Goal: Task Accomplishment & Management: Complete application form

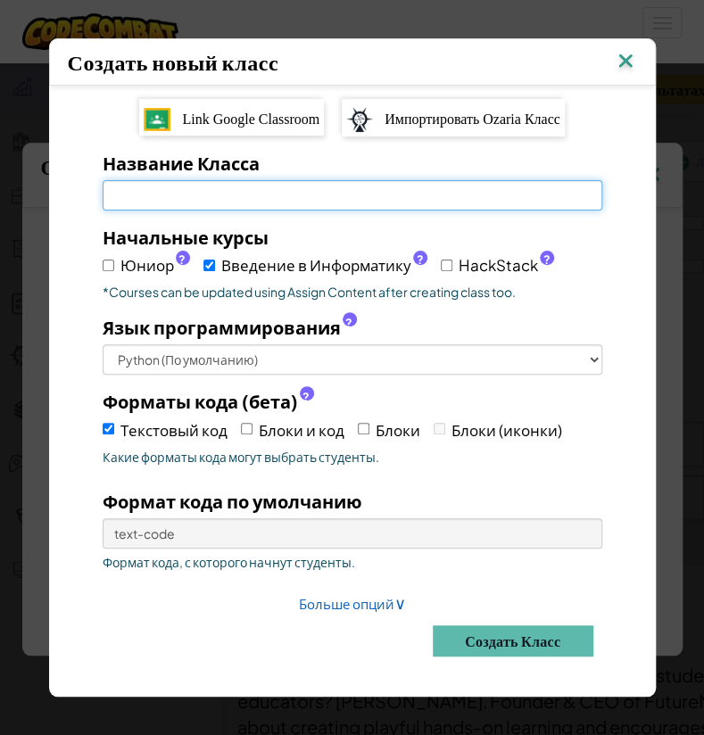
click at [235, 195] on input "Название Класса Обязательное поле" at bounding box center [352, 195] width 499 height 30
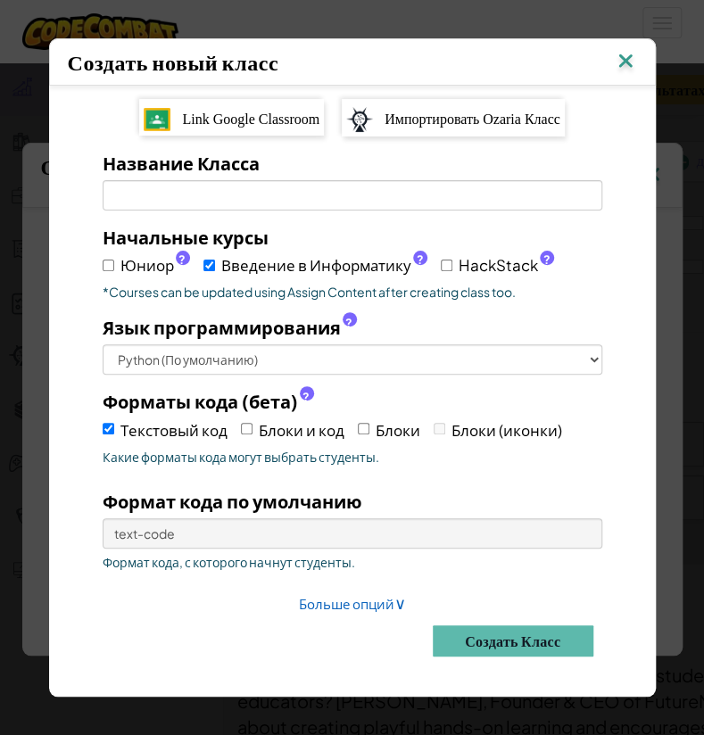
click at [154, 272] on div "Начальные курсы Юниор ? Введение в Информатику ? HackStack ? *Courses can be up…" at bounding box center [352, 262] width 526 height 77
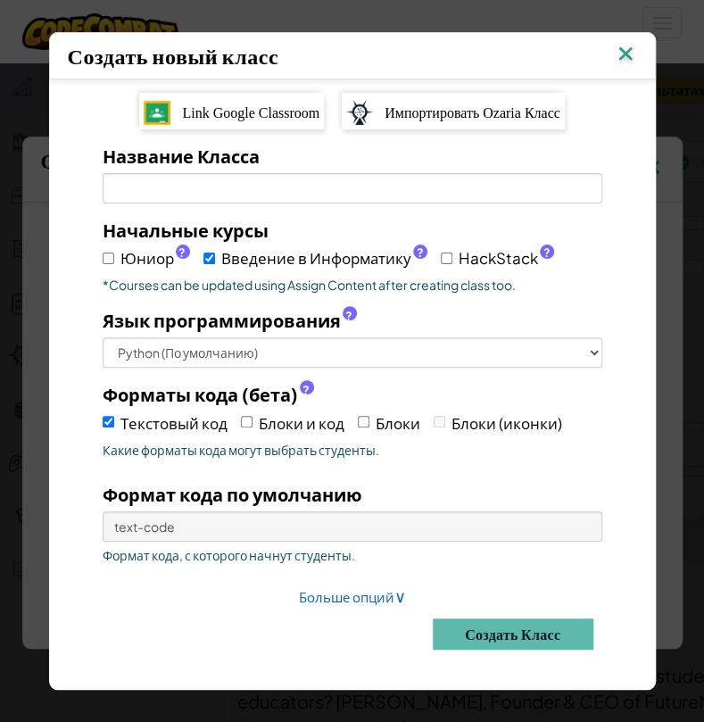
click at [127, 256] on span "Юниор ?" at bounding box center [155, 258] width 70 height 26
click at [114, 256] on input "Юниор ?" at bounding box center [109, 258] width 12 height 12
checkbox input "true"
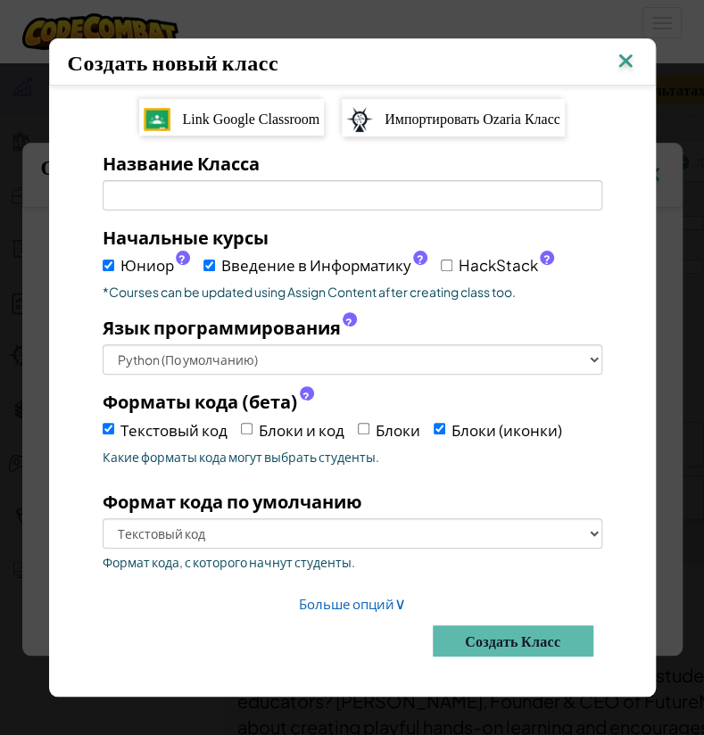
click at [236, 177] on div "Название Класса Обязательное поле" at bounding box center [352, 180] width 526 height 61
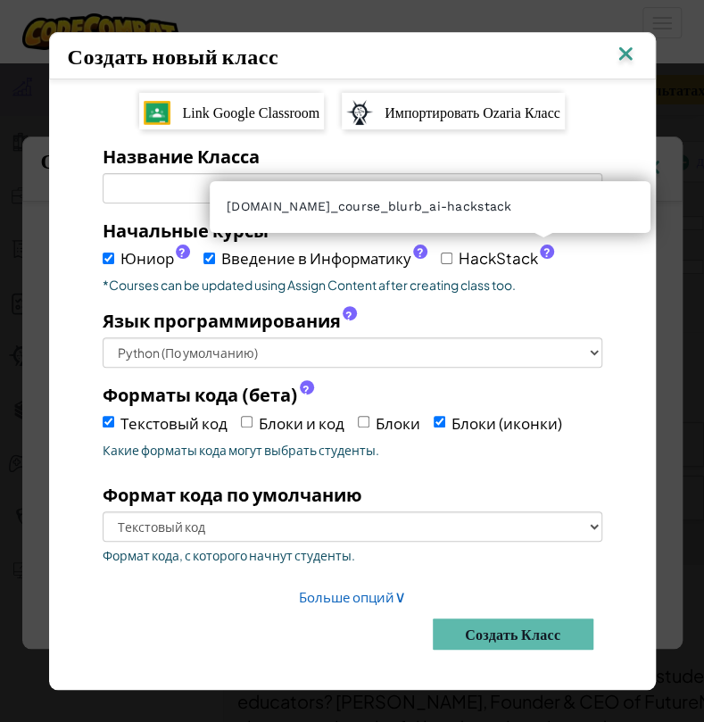
click at [458, 247] on span "?" at bounding box center [545, 252] width 7 height 14
click at [452, 252] on input "HackStack ?" at bounding box center [447, 258] width 12 height 12
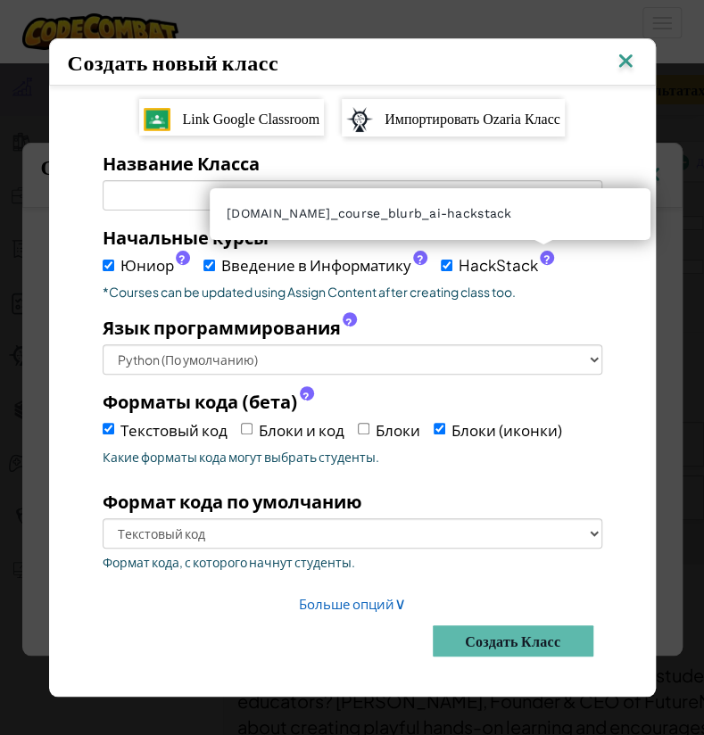
click at [458, 255] on span "?" at bounding box center [545, 259] width 7 height 14
click at [452, 260] on input "HackStack ?" at bounding box center [447, 266] width 12 height 12
checkbox input "false"
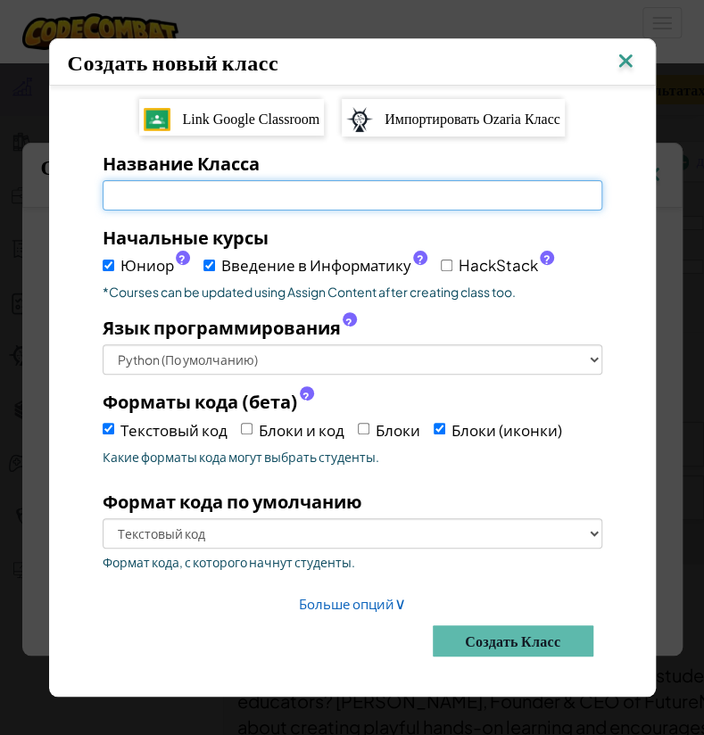
click at [187, 190] on input "Название Класса Обязательное поле" at bounding box center [352, 195] width 499 height 30
type input "test"
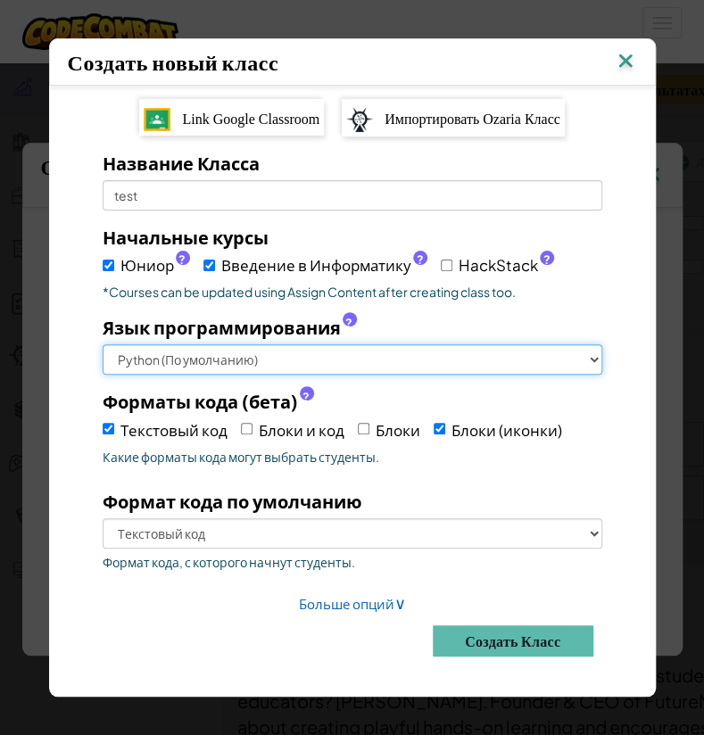
click at [430, 351] on select "Python (По умолчанию) JavaScript C++ Java (Экспериментальный)" at bounding box center [352, 359] width 499 height 30
select select "javascript"
click at [103, 344] on select "Python (По умолчанию) JavaScript C++ Java (Экспериментальный)" at bounding box center [352, 359] width 499 height 30
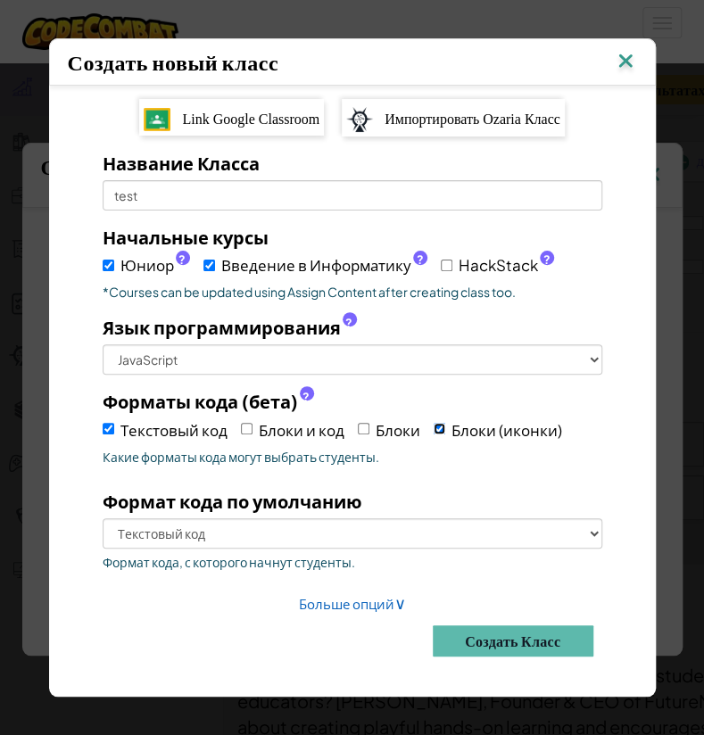
click at [435, 423] on input "Блоки (иконки)" at bounding box center [439, 429] width 12 height 12
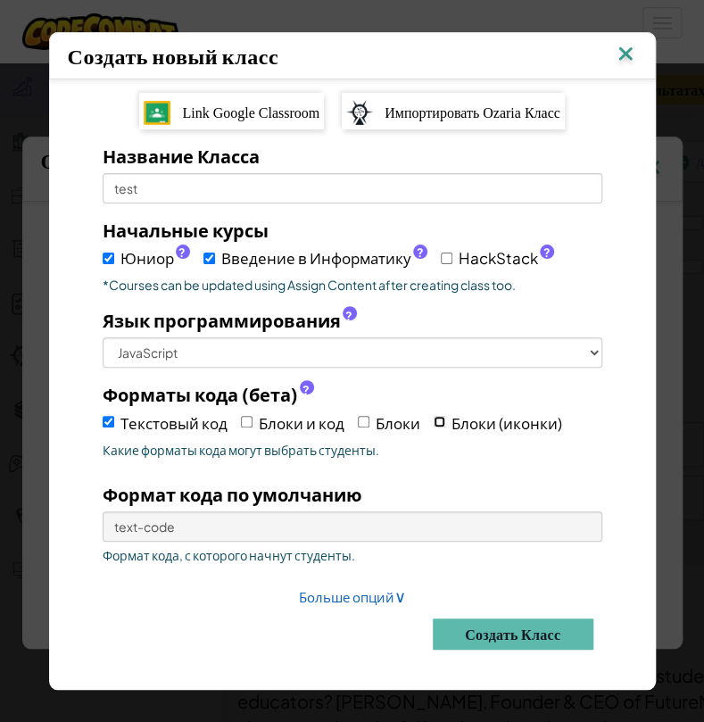
click at [441, 420] on label "Блоки (иконки)" at bounding box center [497, 422] width 128 height 28
click at [441, 420] on input "Блоки (иконки)" at bounding box center [439, 422] width 12 height 12
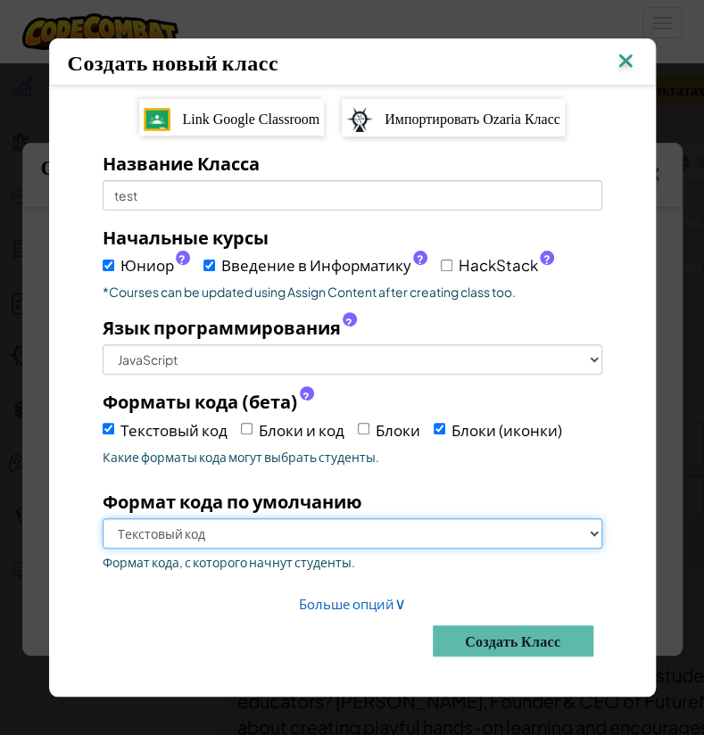
click at [458, 537] on select "Текстовый код Блоки (иконки)" at bounding box center [352, 533] width 499 height 30
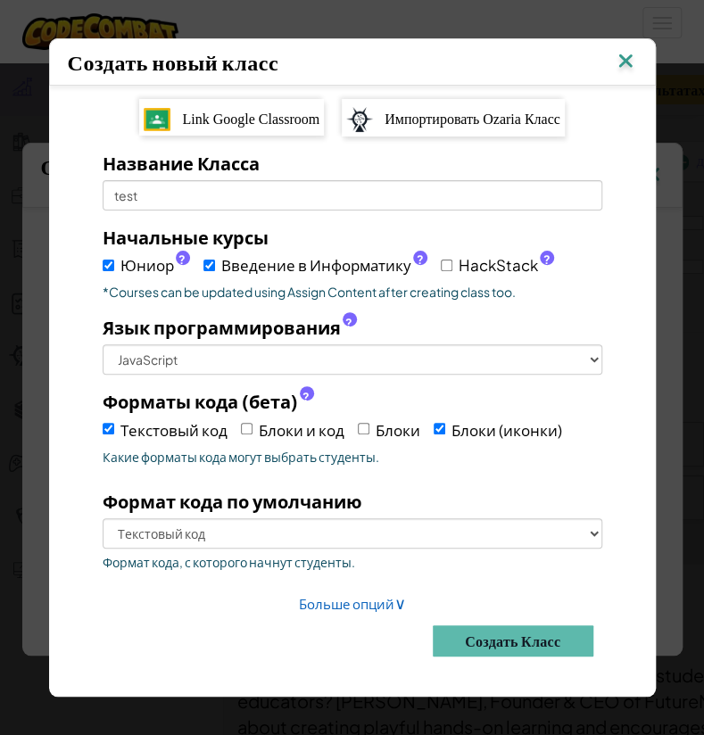
click at [424, 429] on div "Текстовый код [GEOGRAPHIC_DATA] и код Блоки Блоки (иконки)" at bounding box center [352, 428] width 499 height 29
click at [440, 420] on label "Блоки (иконки)" at bounding box center [497, 430] width 128 height 28
click at [440, 423] on input "Блоки (иконки)" at bounding box center [439, 429] width 12 height 12
checkbox input "false"
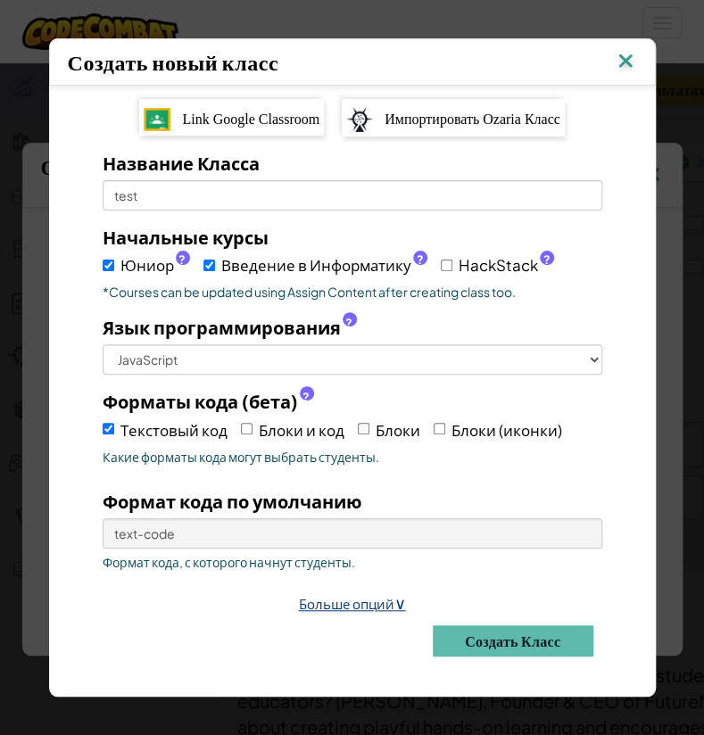
click at [400, 602] on span "∨" at bounding box center [400, 602] width 12 height 21
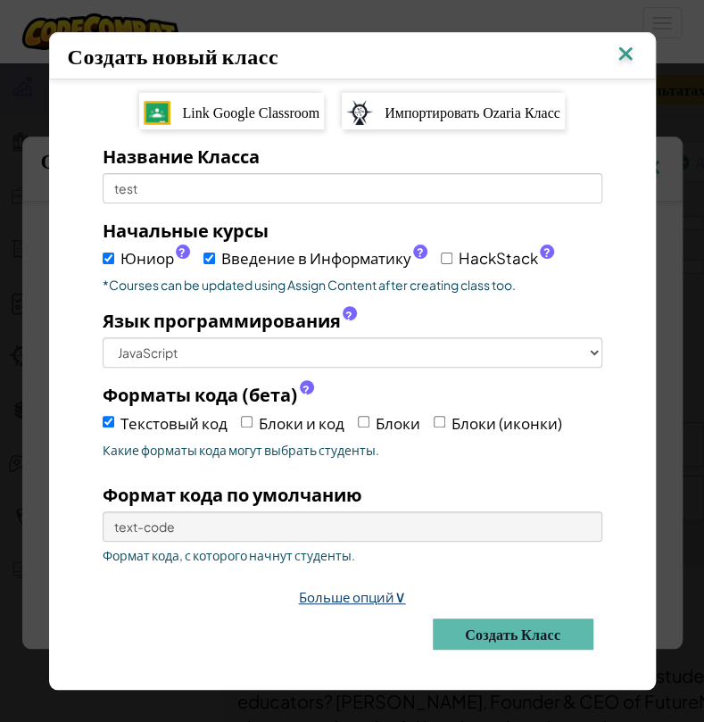
select select
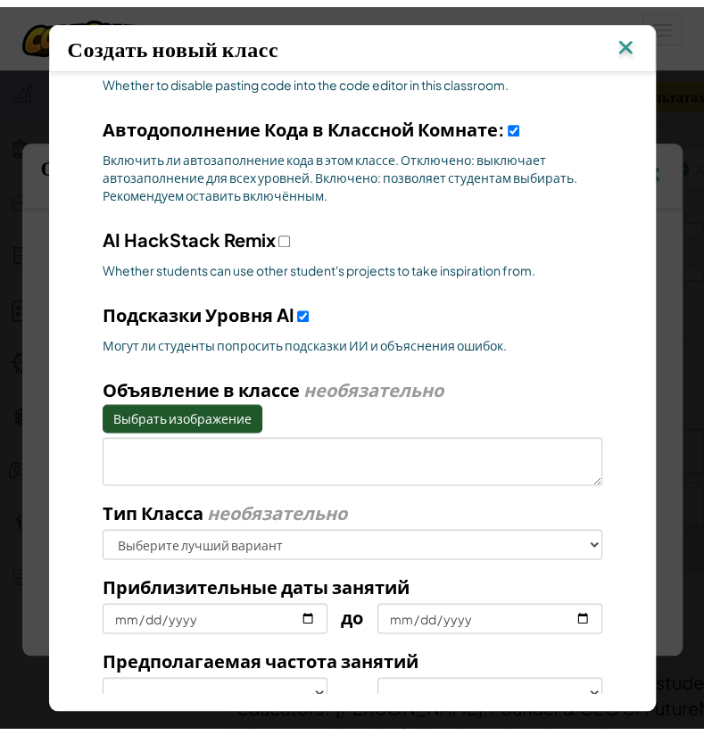
scroll to position [624, 0]
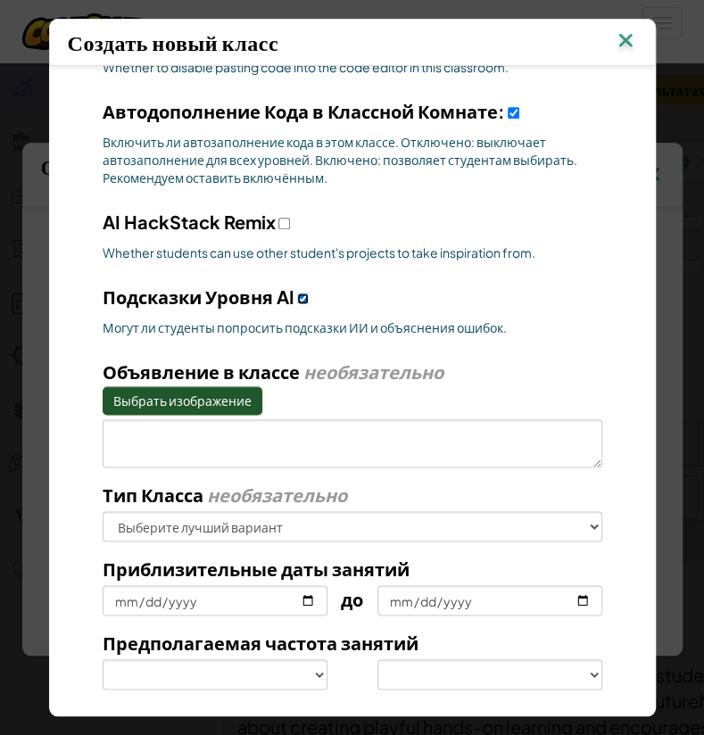
click at [301, 285] on div "Подсказки Уровня AI Могут ли студенты попросить подсказки ИИ и объяснения ошибо…" at bounding box center [352, 315] width 526 height 62
click at [299, 293] on input "AI HackStack Remix" at bounding box center [303, 299] width 12 height 12
checkbox input "false"
select select
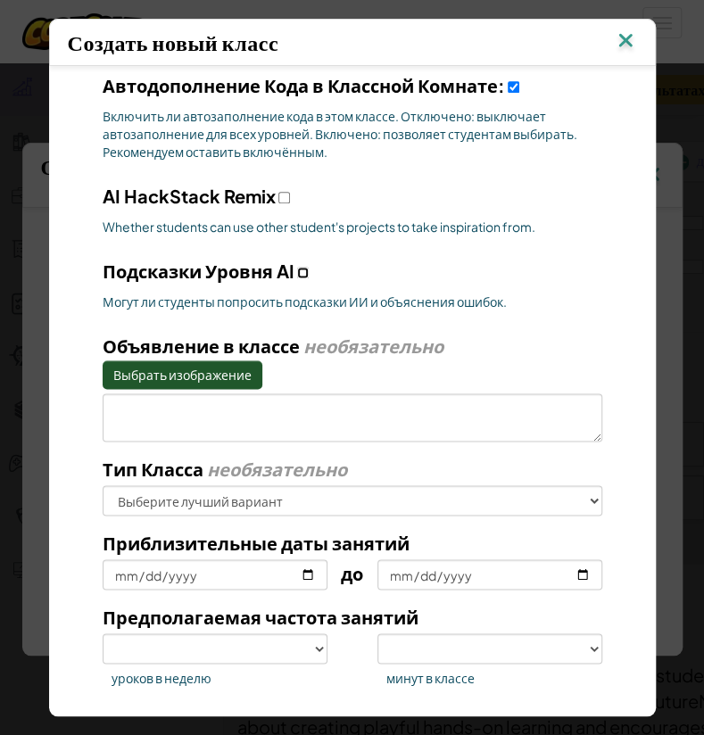
scroll to position [740, 0]
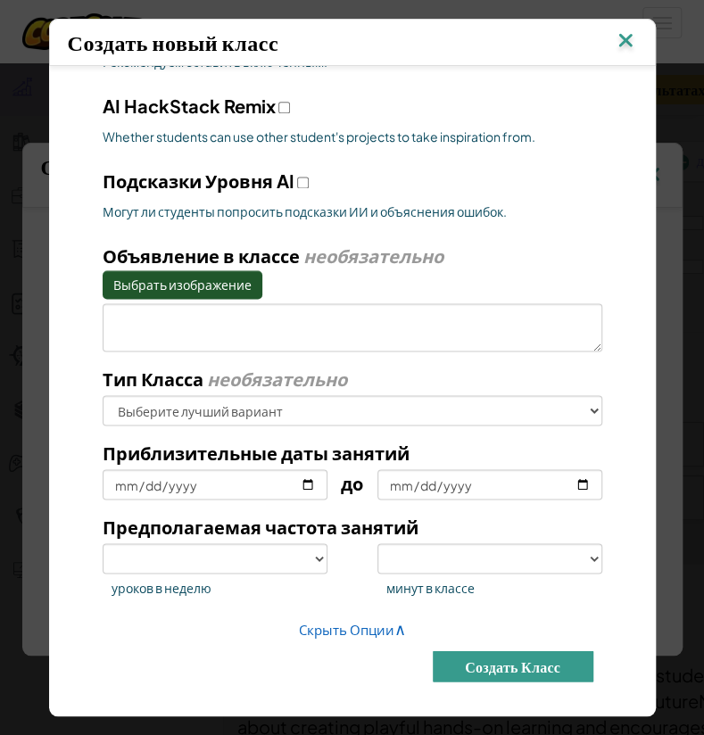
click at [458, 662] on button "Создать класс" at bounding box center [513, 665] width 161 height 31
select select
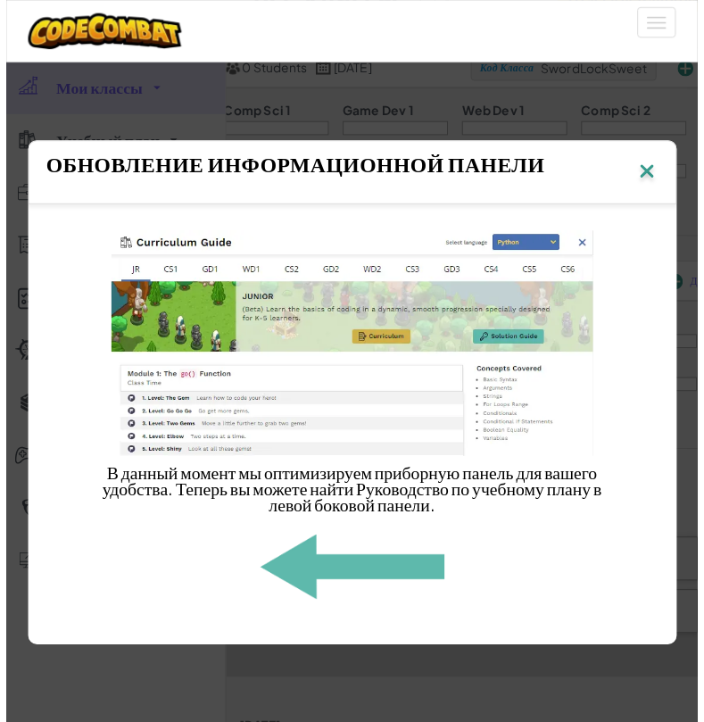
scroll to position [89, 0]
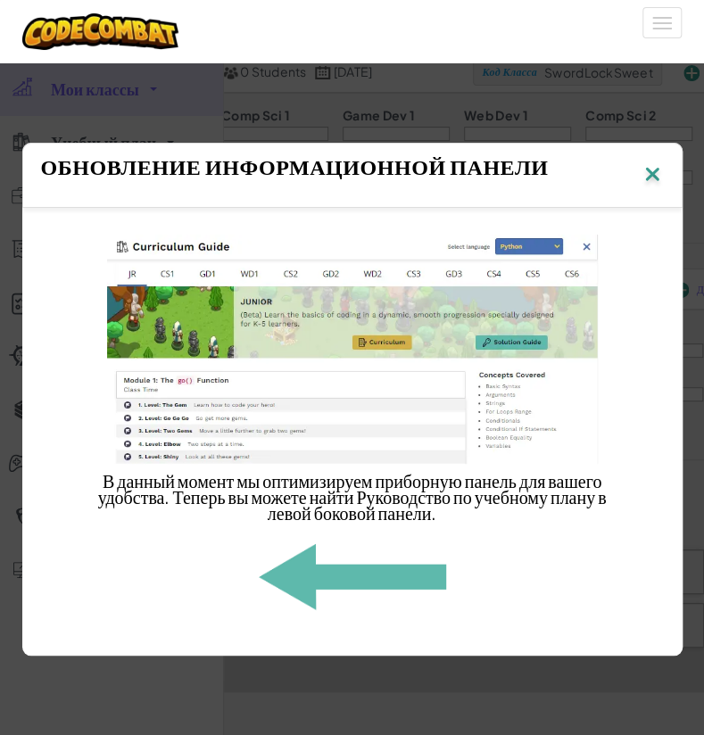
click at [458, 174] on img at bounding box center [651, 175] width 23 height 27
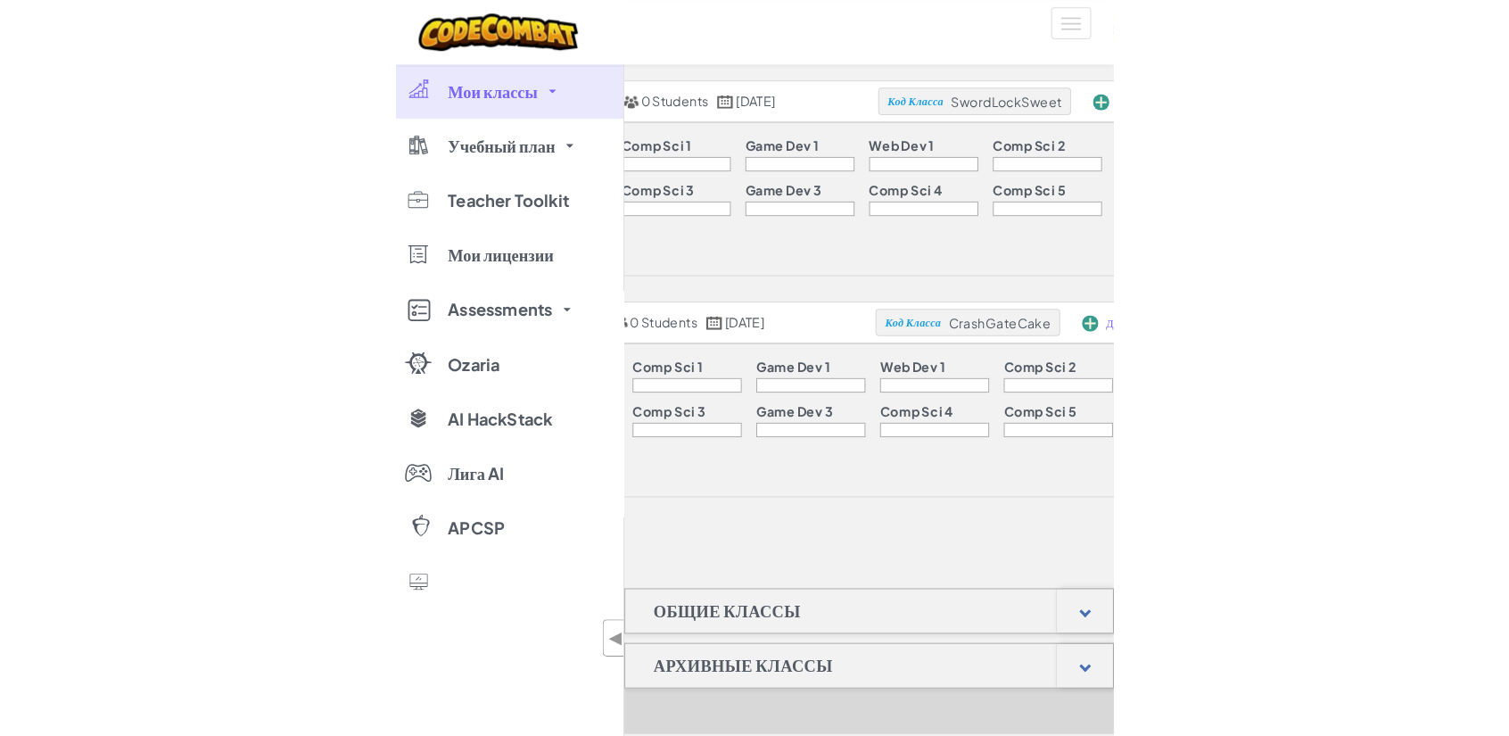
scroll to position [0, 0]
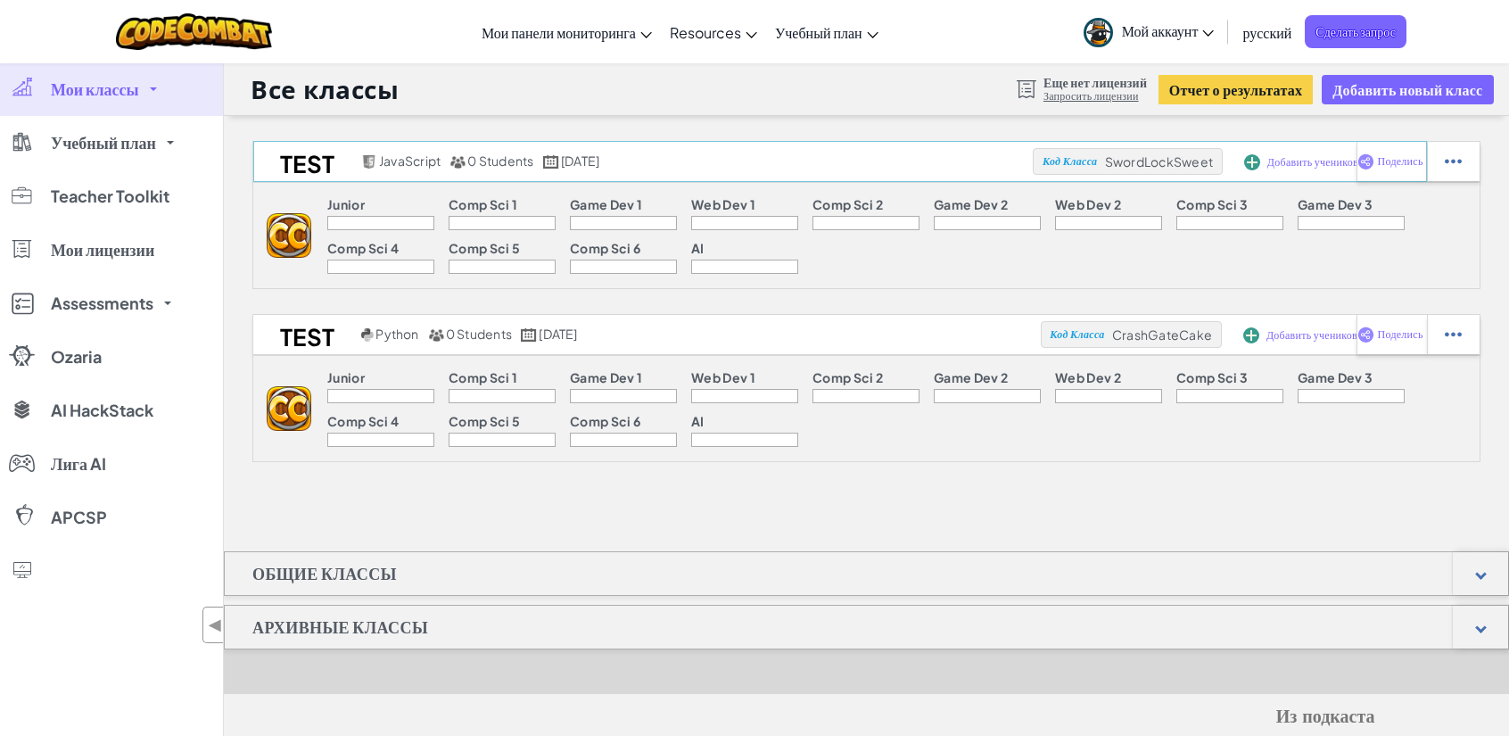
click at [458, 161] on span "Добавить учеников" at bounding box center [1312, 162] width 91 height 11
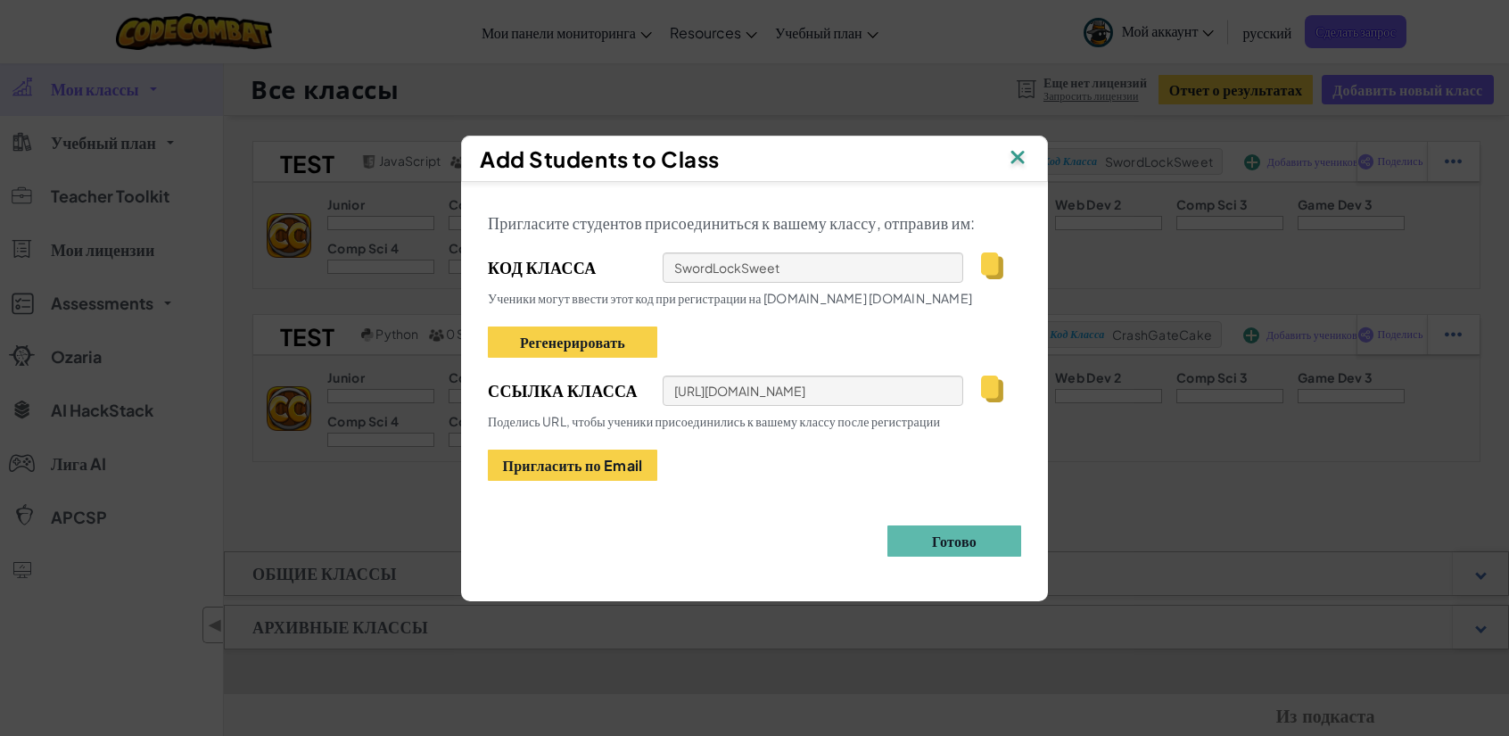
click at [458, 392] on img at bounding box center [992, 388] width 22 height 27
click at [458, 351] on div "Пригласите студентов присоединиться к вашему классу, отправив им: Код Класса Sw…" at bounding box center [754, 345] width 533 height 272
click at [458, 540] on button "Готово" at bounding box center [954, 540] width 134 height 31
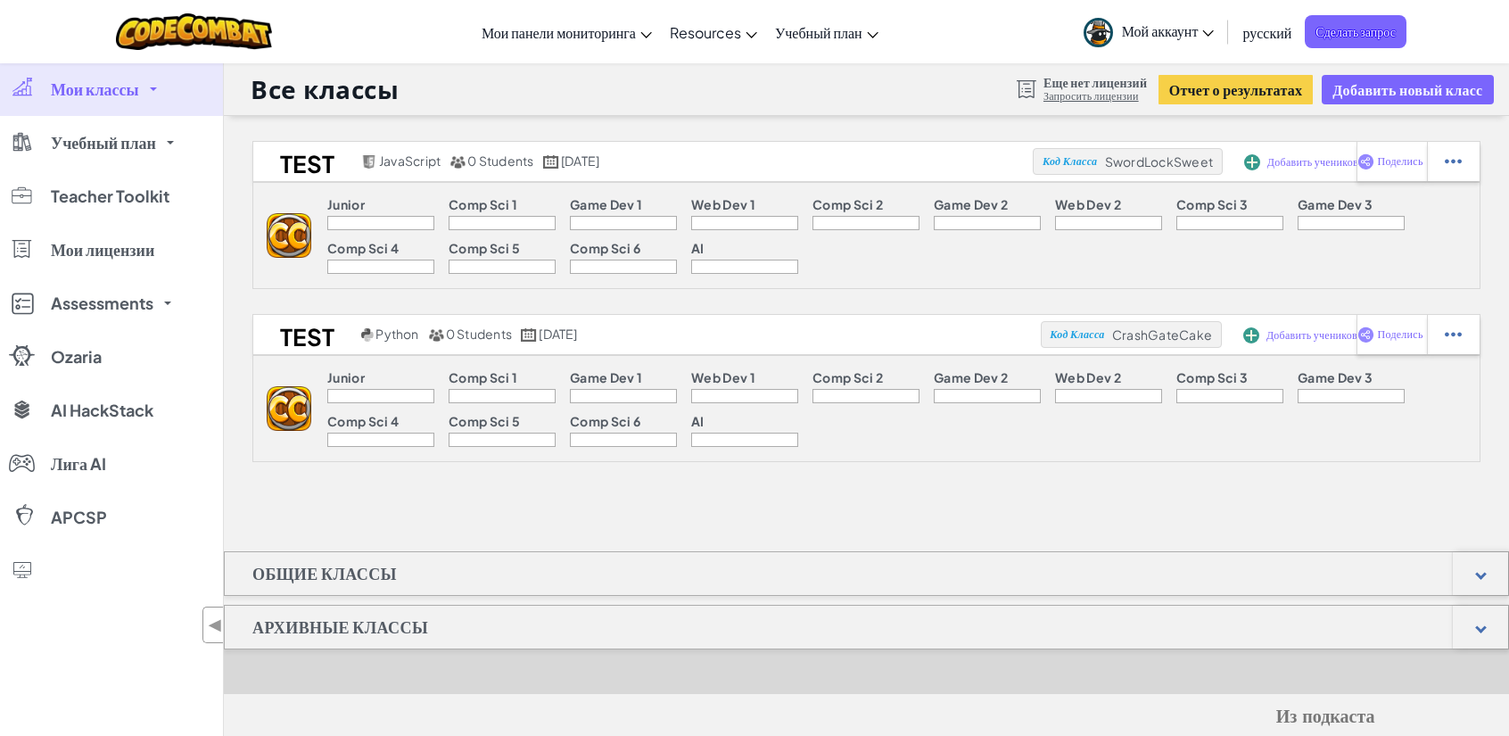
click at [278, 235] on img at bounding box center [289, 235] width 45 height 45
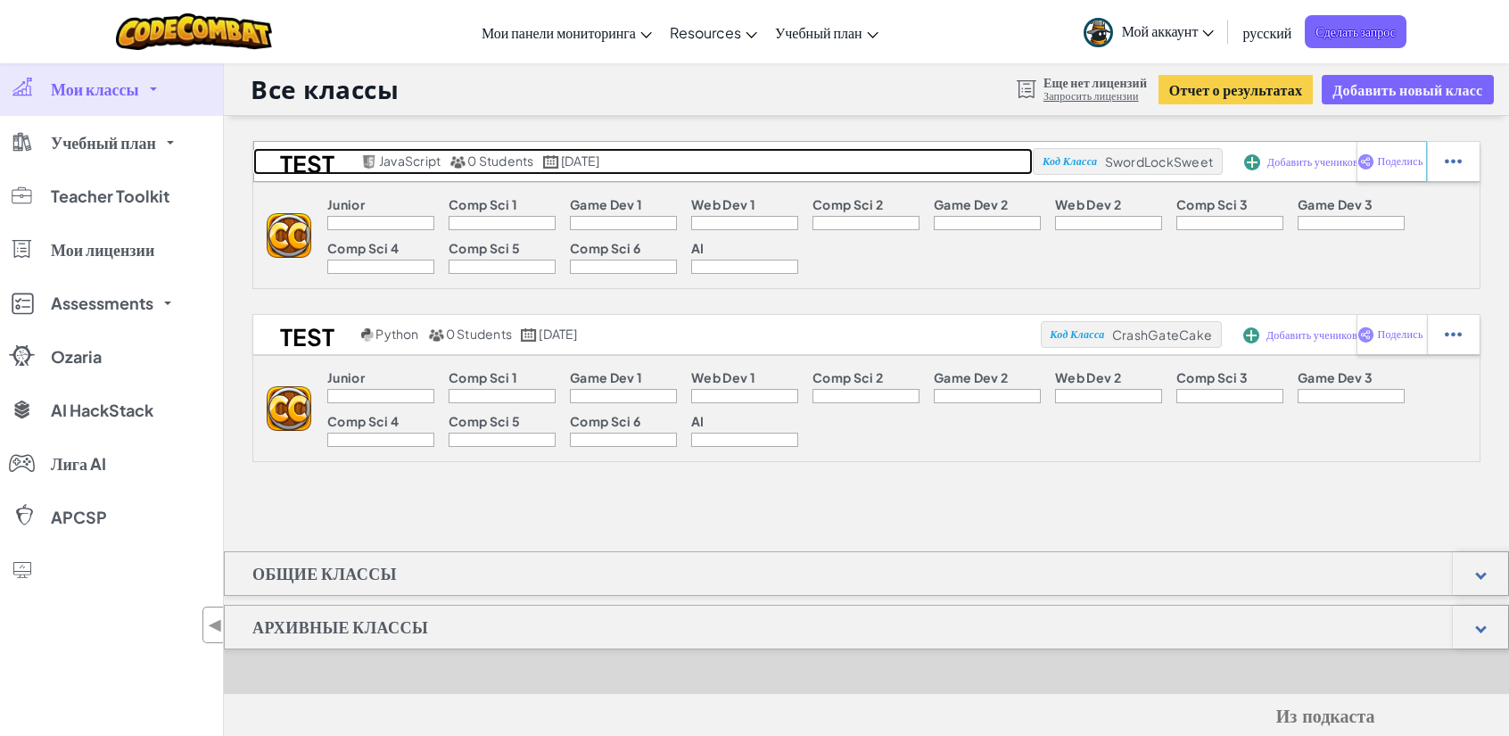
click at [298, 158] on h2 "test" at bounding box center [304, 161] width 103 height 27
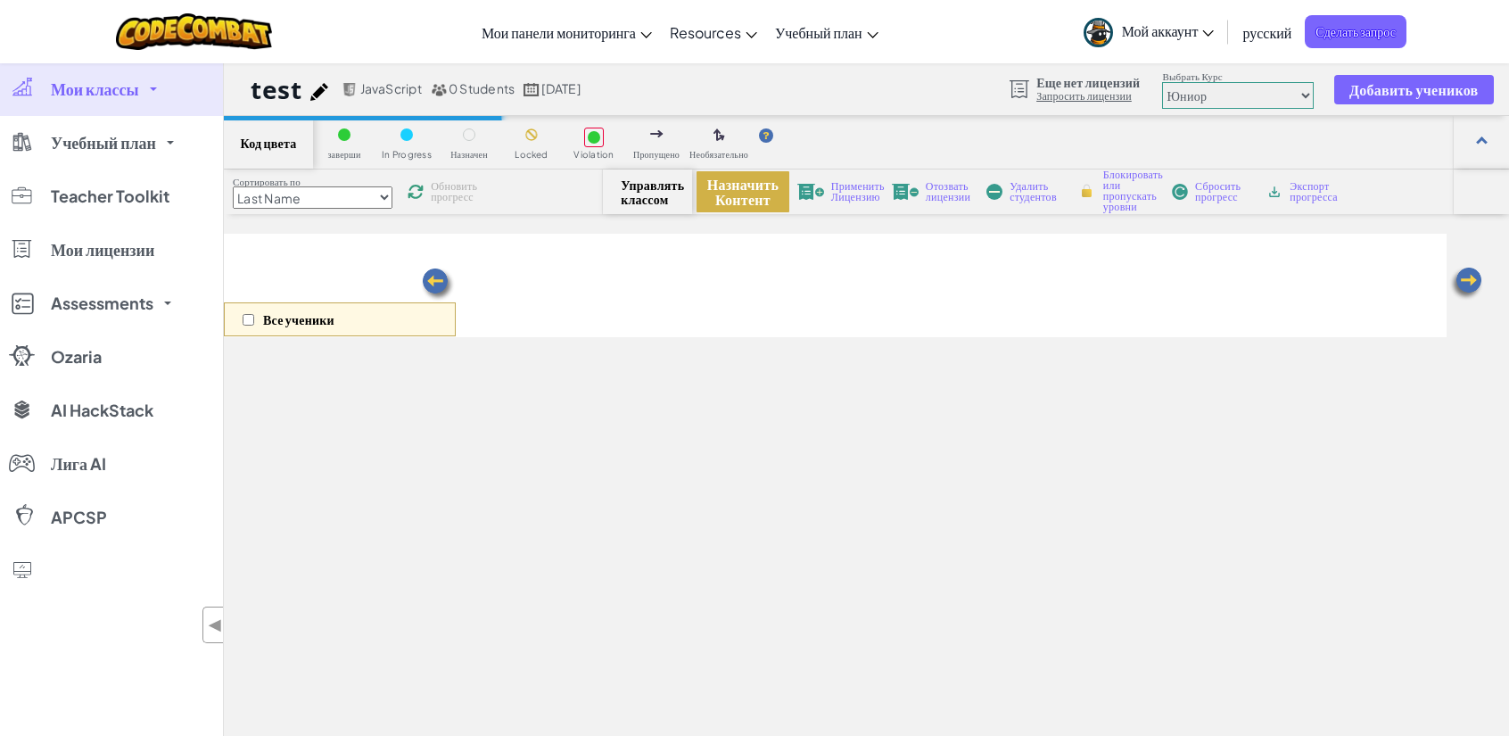
click at [458, 194] on button "Назначить Контент" at bounding box center [743, 191] width 93 height 41
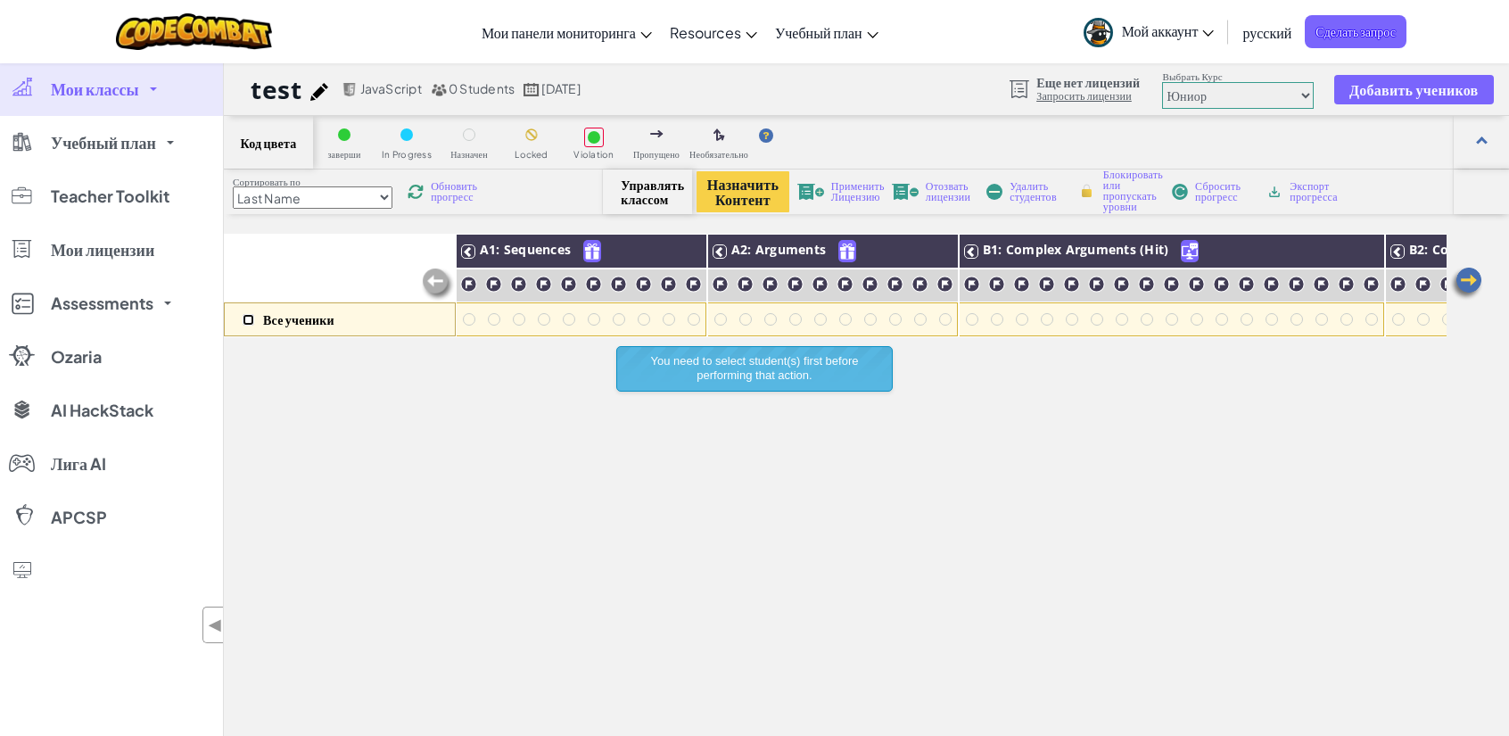
click at [243, 320] on input "checkbox" at bounding box center [249, 320] width 12 height 12
checkbox input "true"
click at [458, 194] on button "Назначить Контент" at bounding box center [743, 191] width 93 height 41
click at [458, 319] on div at bounding box center [469, 319] width 12 height 12
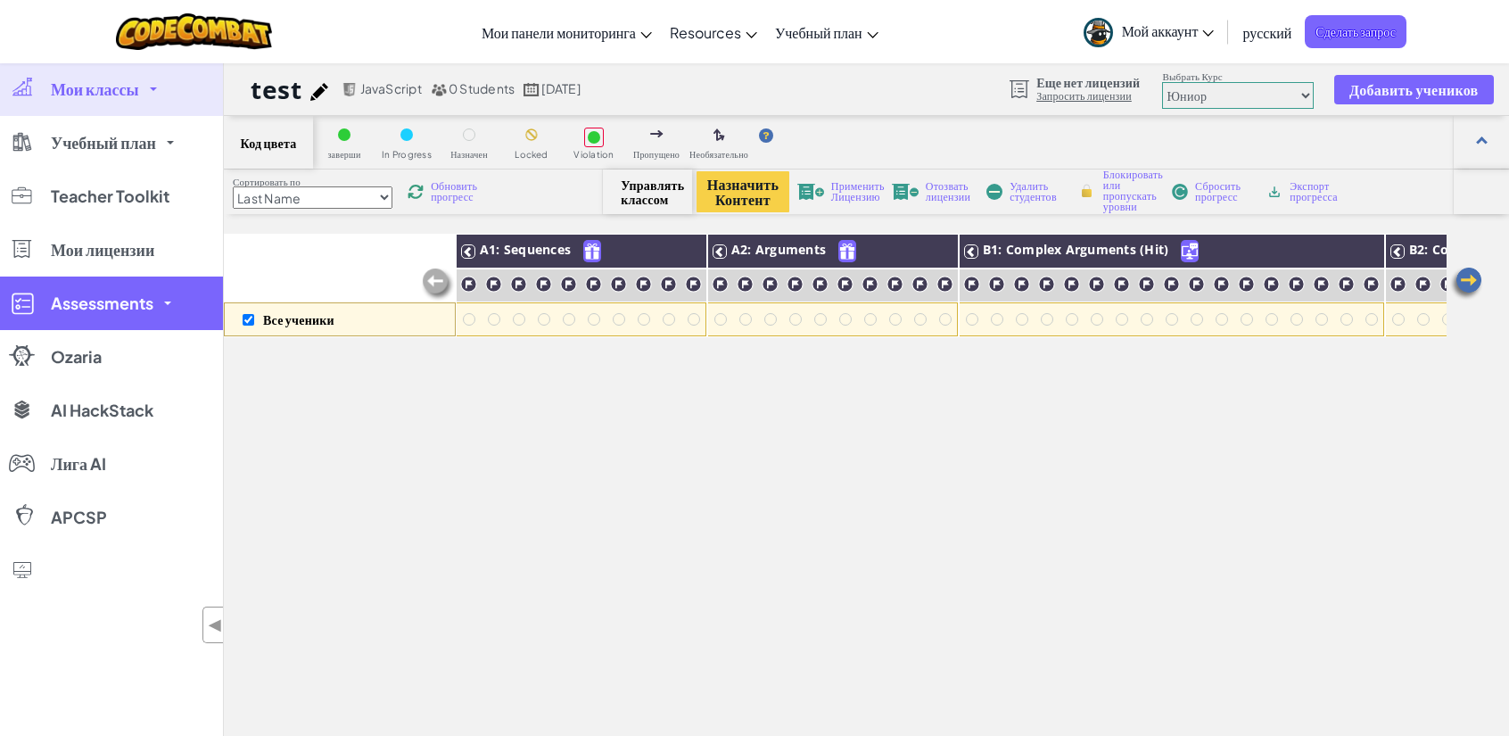
click at [169, 301] on span at bounding box center [167, 303] width 7 height 4
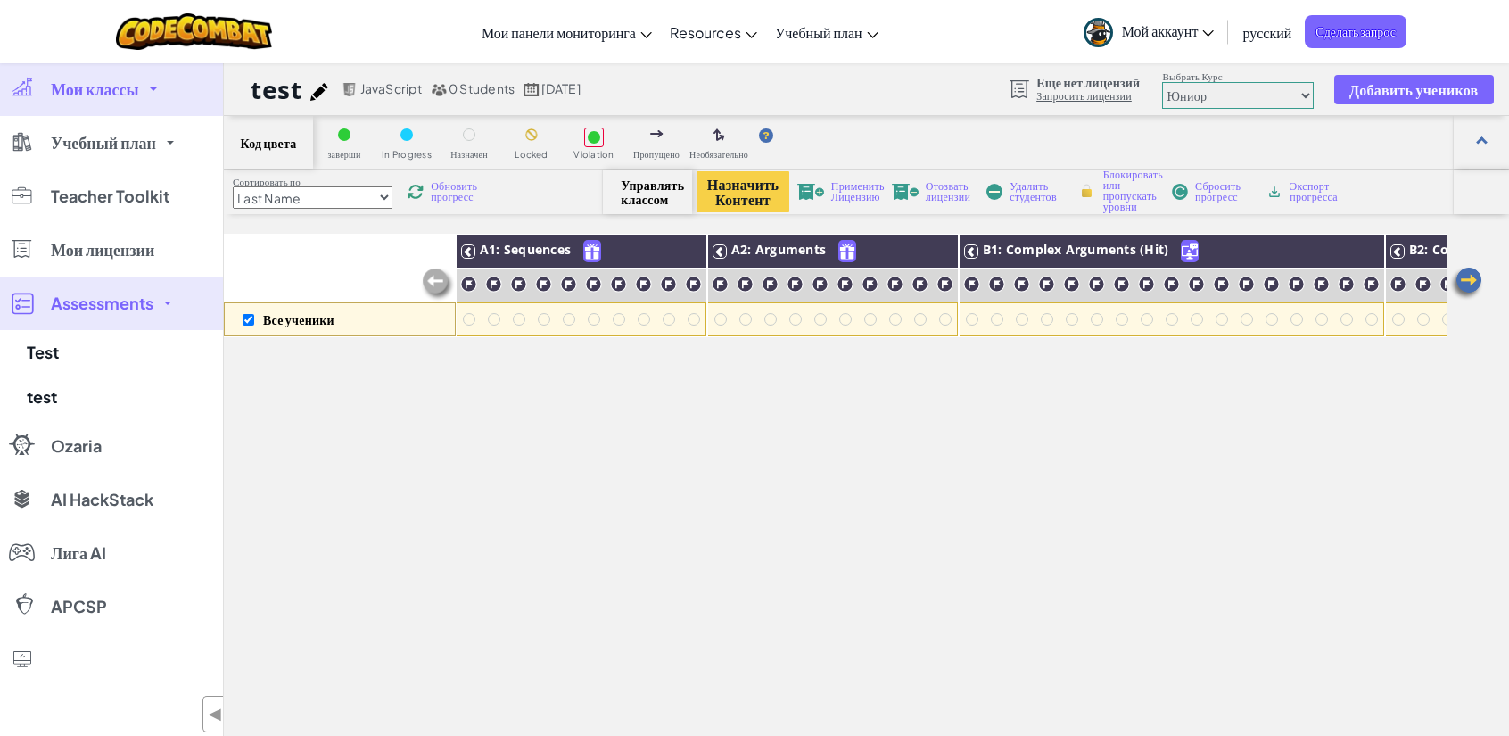
click at [169, 301] on span at bounding box center [167, 303] width 7 height 4
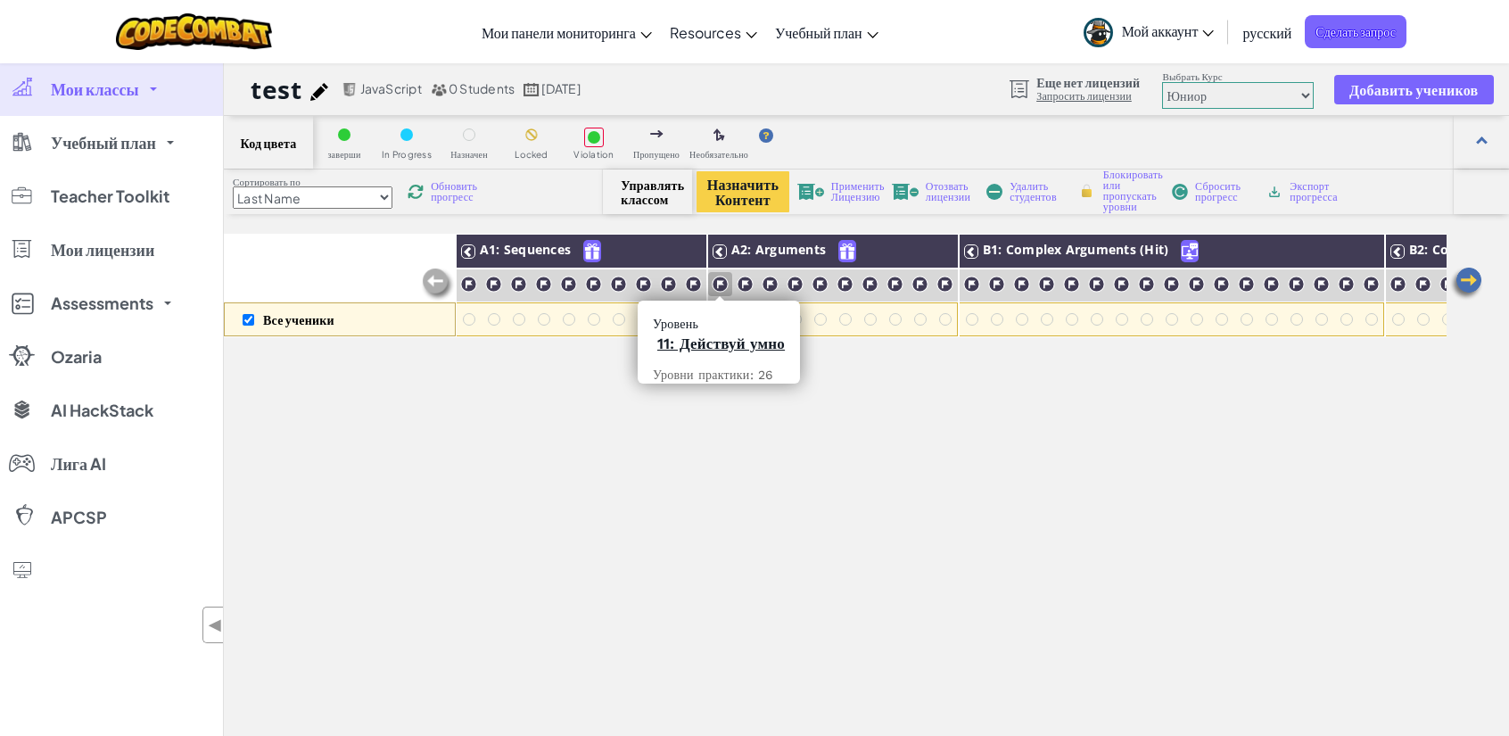
click at [458, 285] on img at bounding box center [720, 284] width 17 height 17
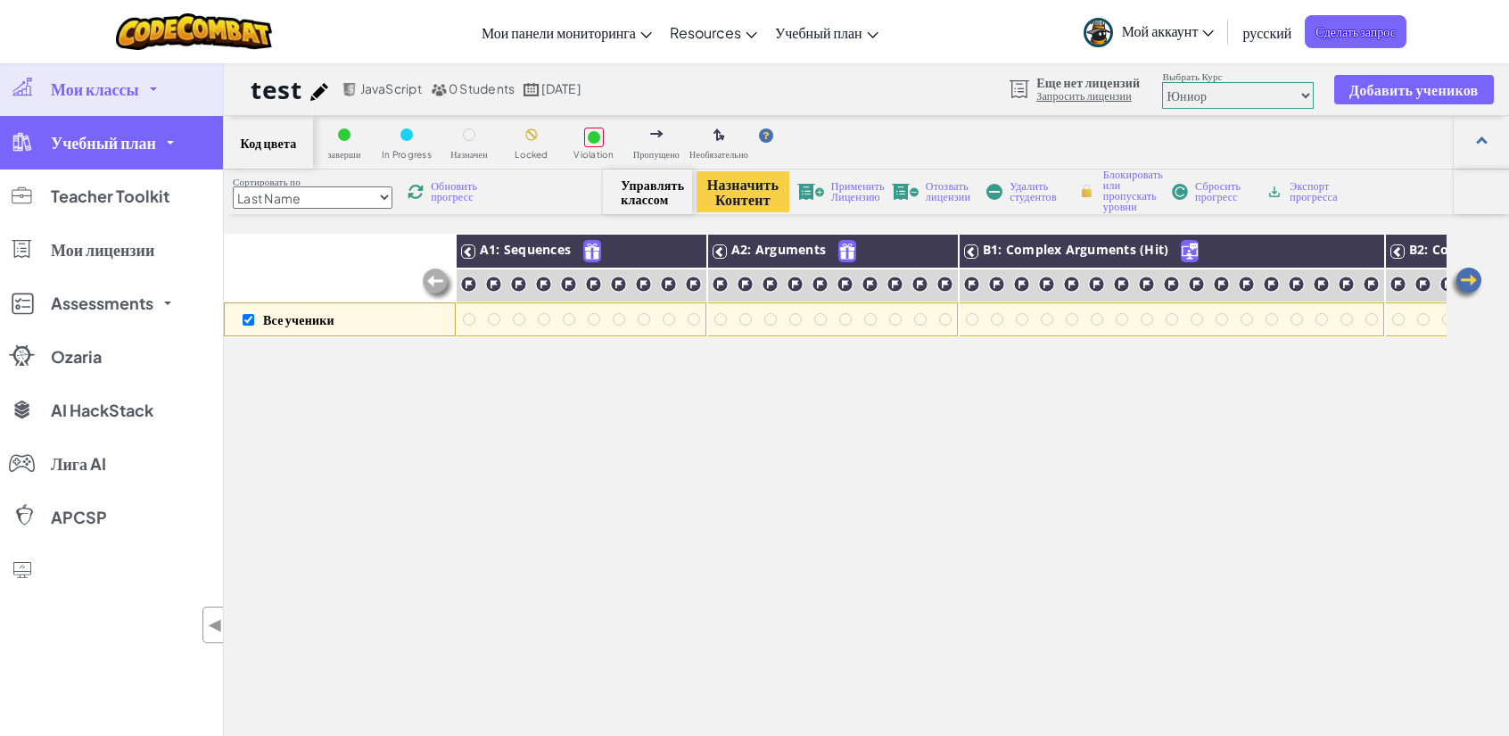
click at [159, 141] on link "Учебный план" at bounding box center [111, 143] width 223 height 54
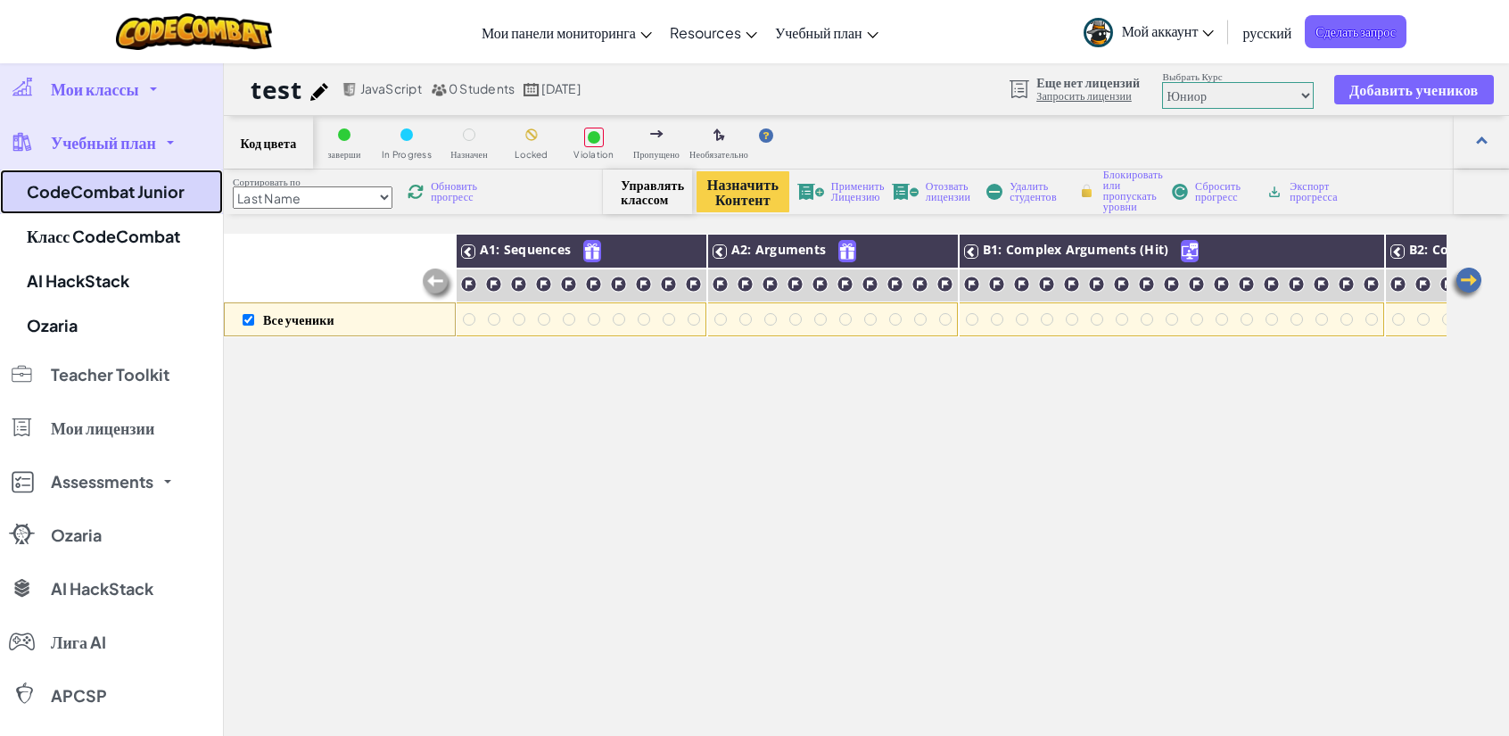
click at [168, 193] on link "CodeCombat Junior" at bounding box center [111, 191] width 223 height 45
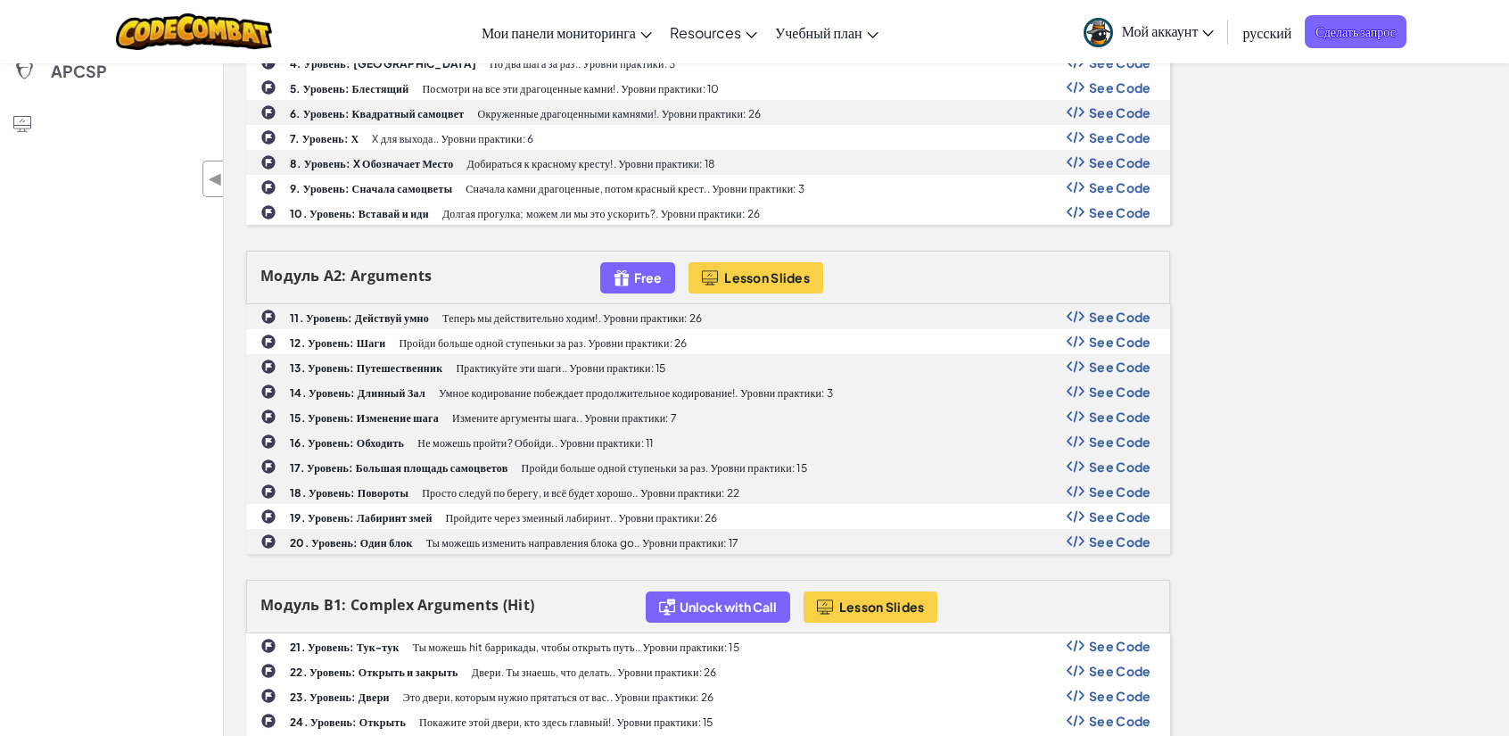
scroll to position [535, 0]
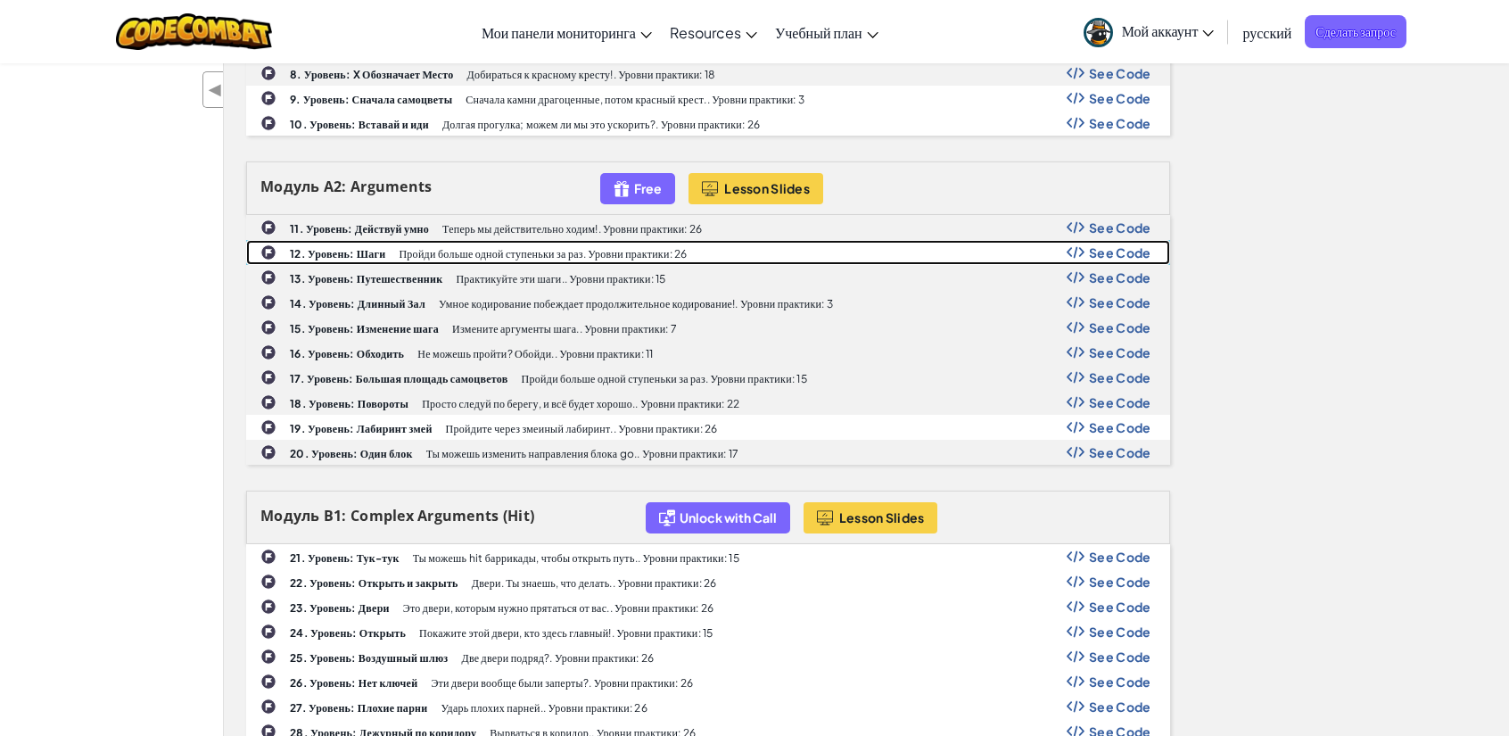
click at [423, 248] on p "Пройди больше одной ступеньки за раз. Уровни практики: 26" at bounding box center [543, 254] width 288 height 12
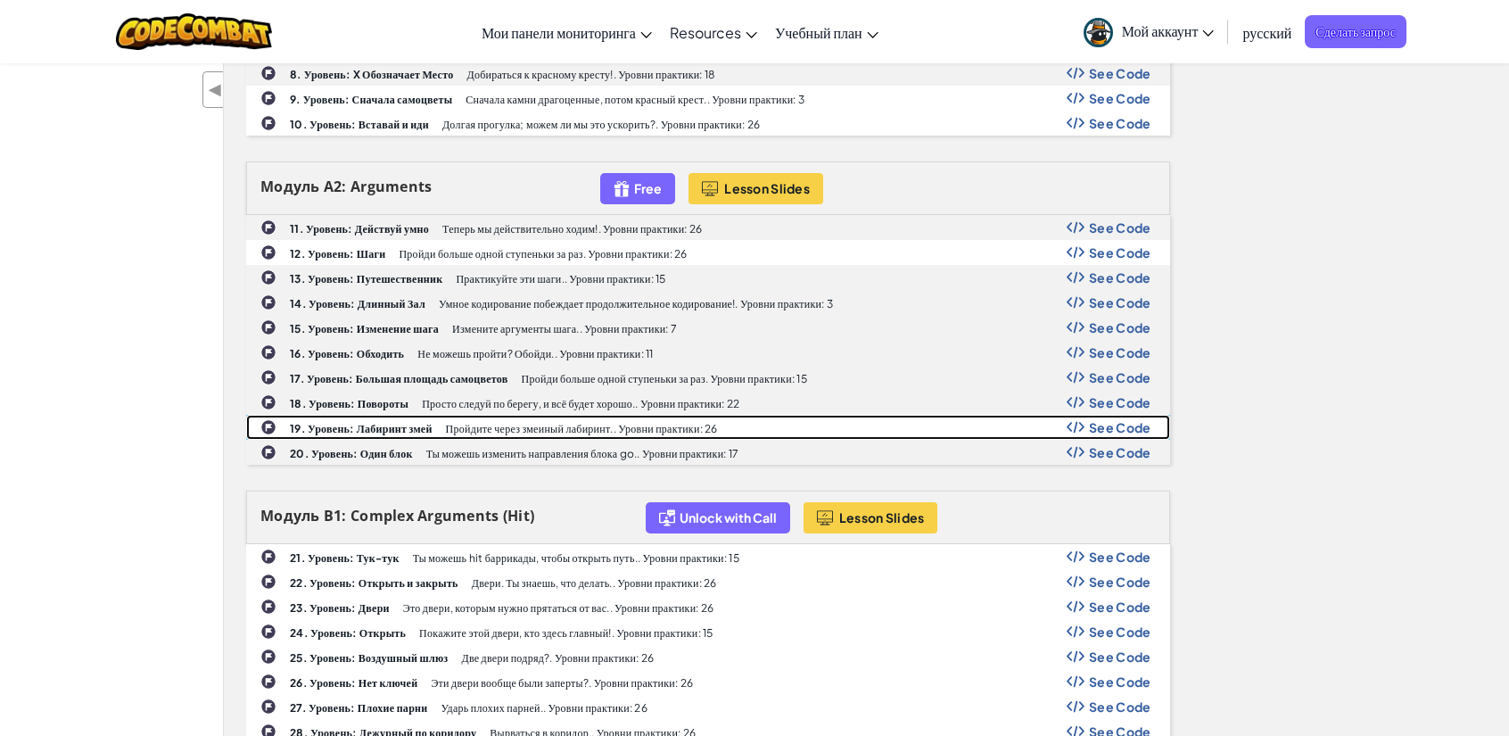
click at [410, 422] on b "19. Уровень: Лабиринт змей" at bounding box center [361, 428] width 143 height 13
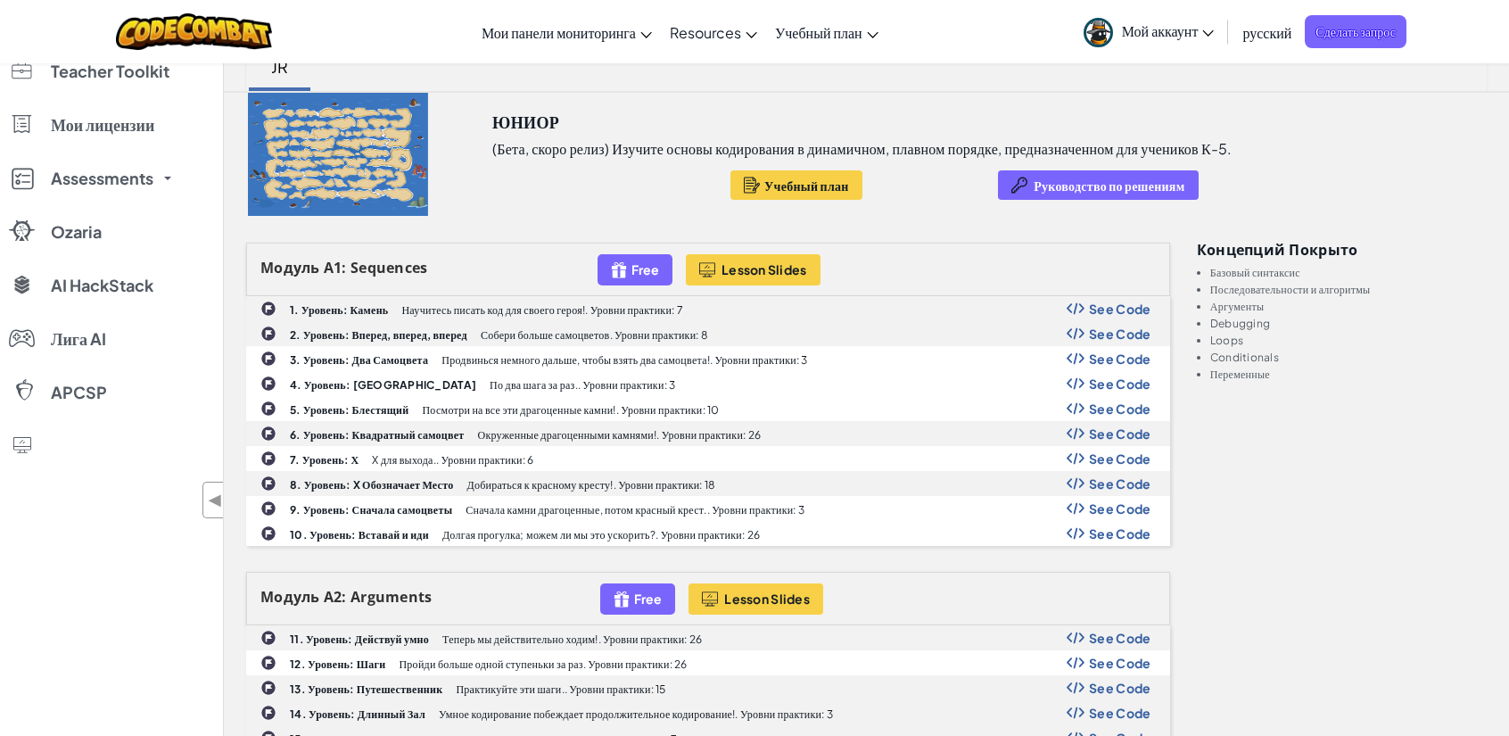
scroll to position [178, 0]
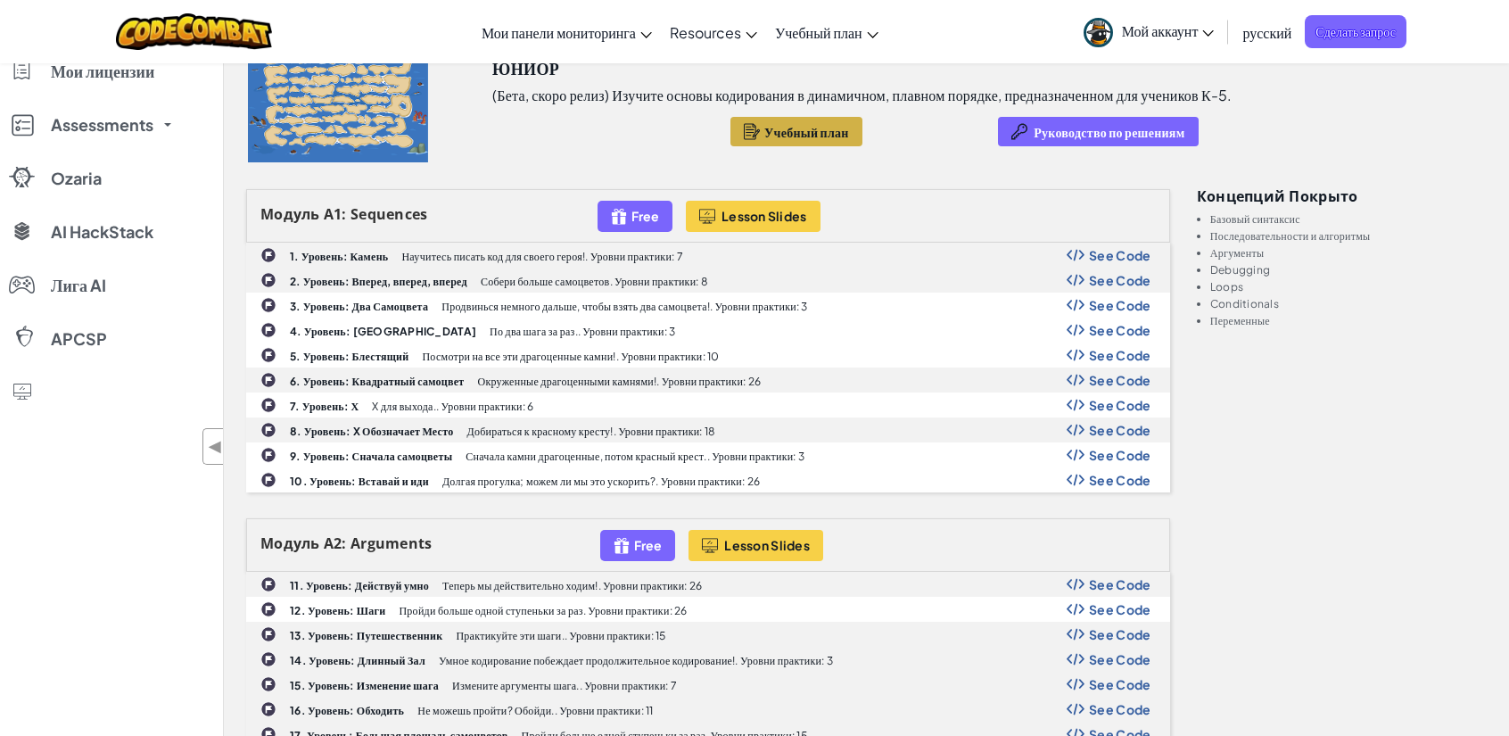
click at [458, 117] on button "Учебный план" at bounding box center [796, 131] width 132 height 29
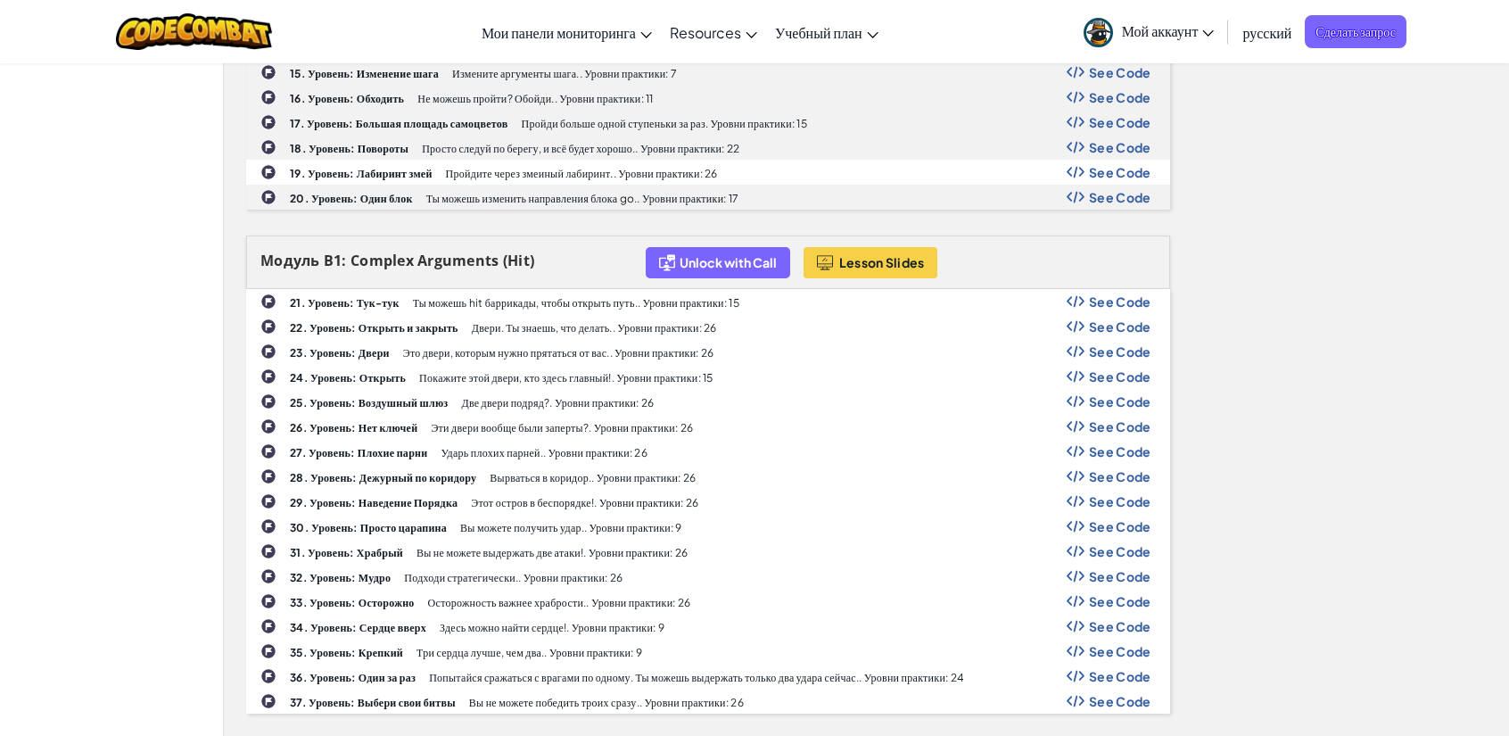
scroll to position [803, 0]
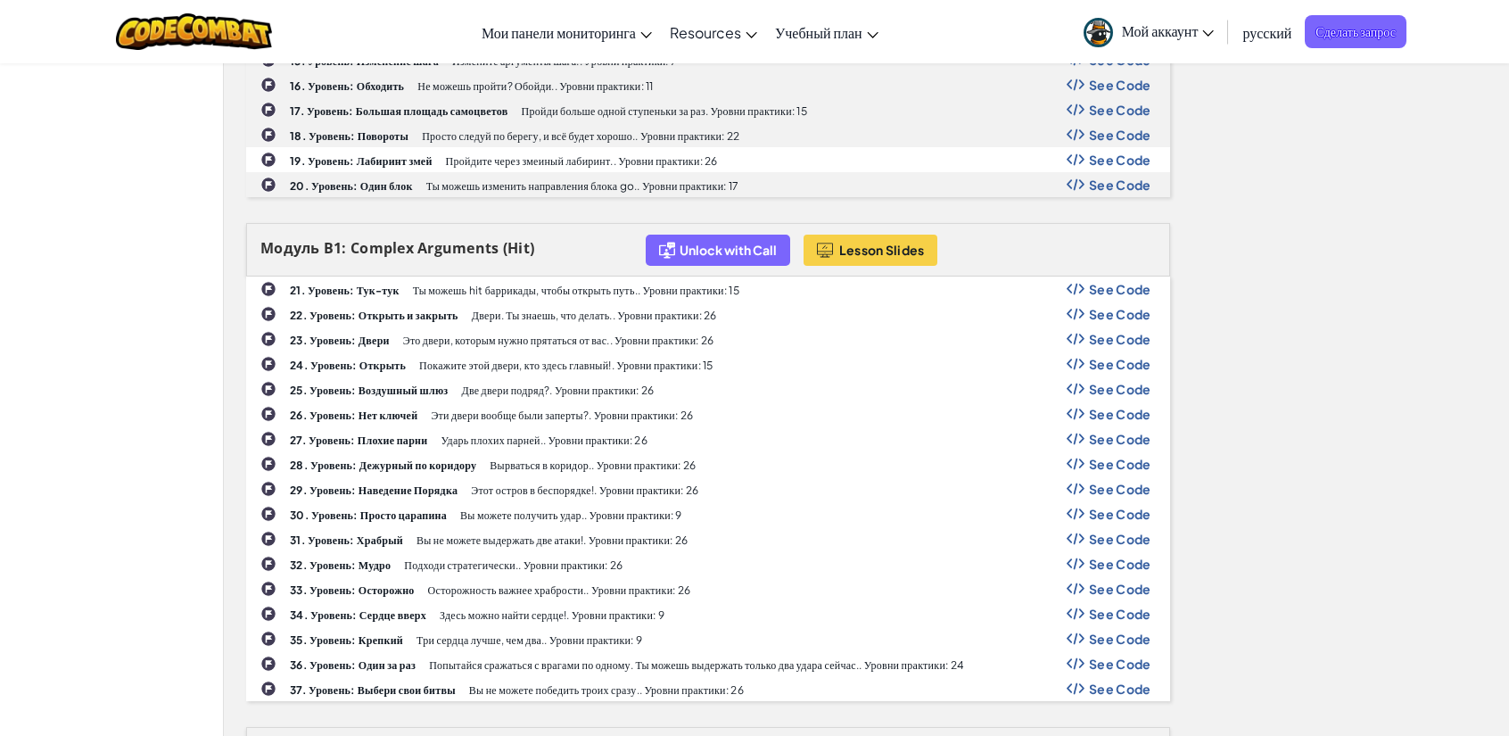
click at [380, 458] on b "28. Уровень: Дежурный по коридору" at bounding box center [383, 464] width 186 height 13
click at [324, 458] on b "28. Уровень: Дежурный по коридору" at bounding box center [383, 464] width 186 height 13
click at [359, 433] on b "27. Уровень: Плохие парни" at bounding box center [358, 439] width 137 height 13
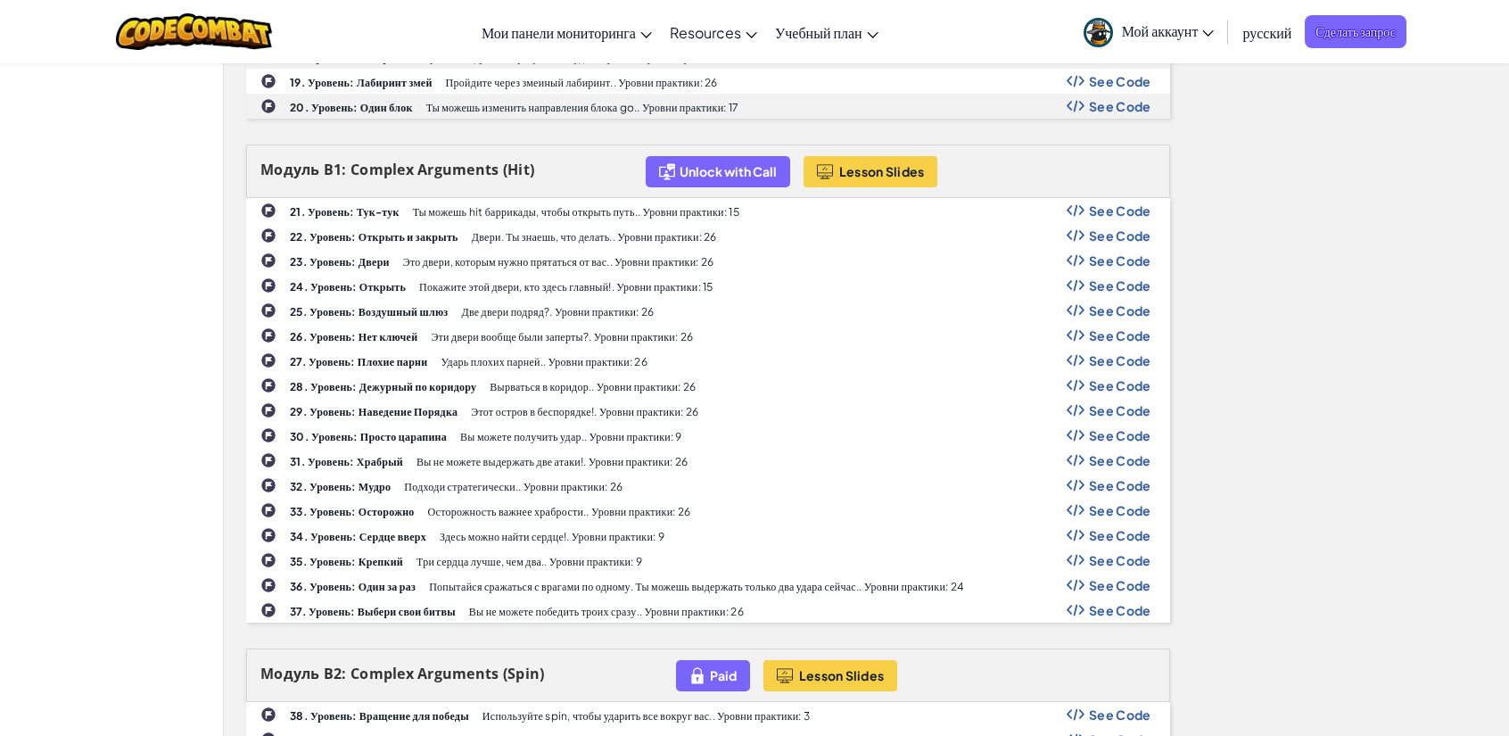
scroll to position [892, 0]
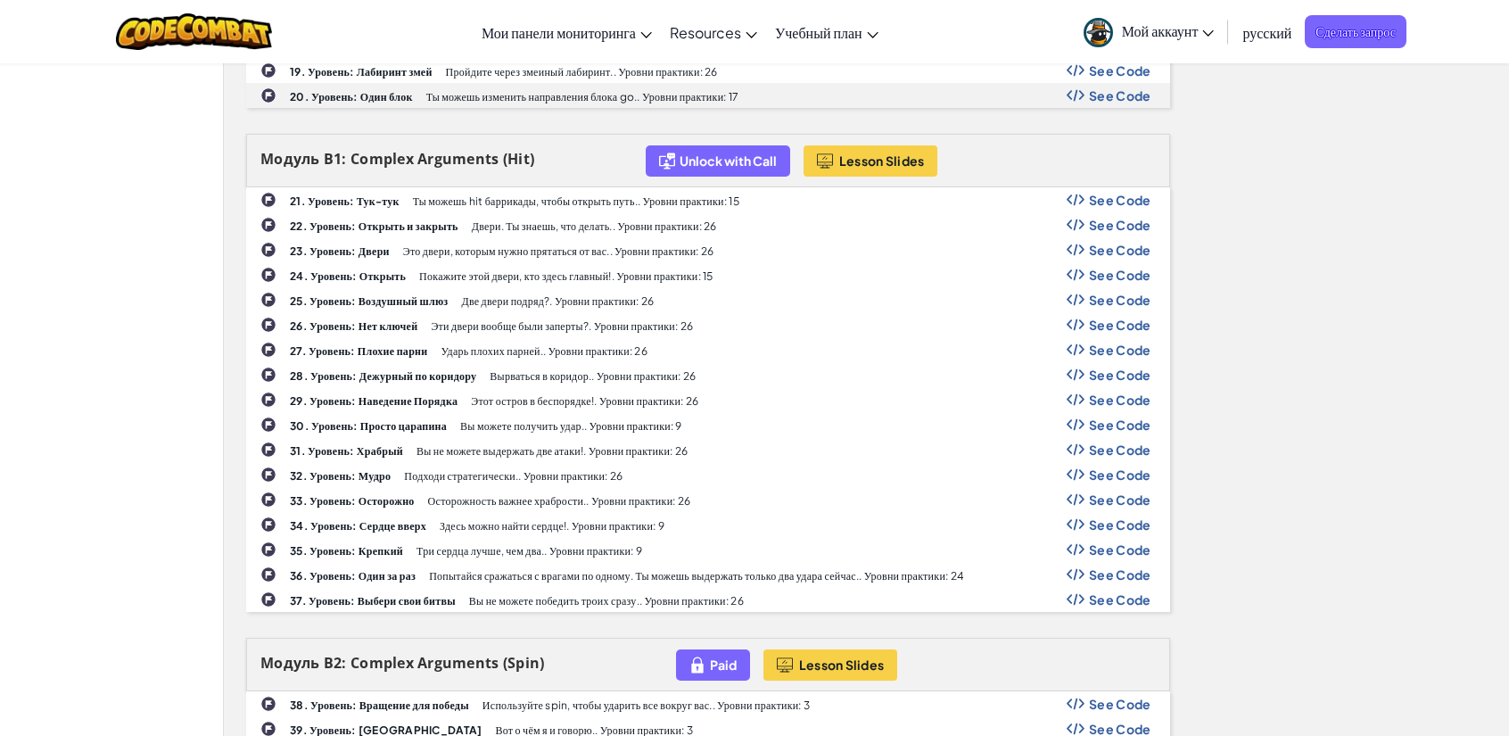
click at [458, 342] on span "See Code" at bounding box center [1120, 349] width 62 height 14
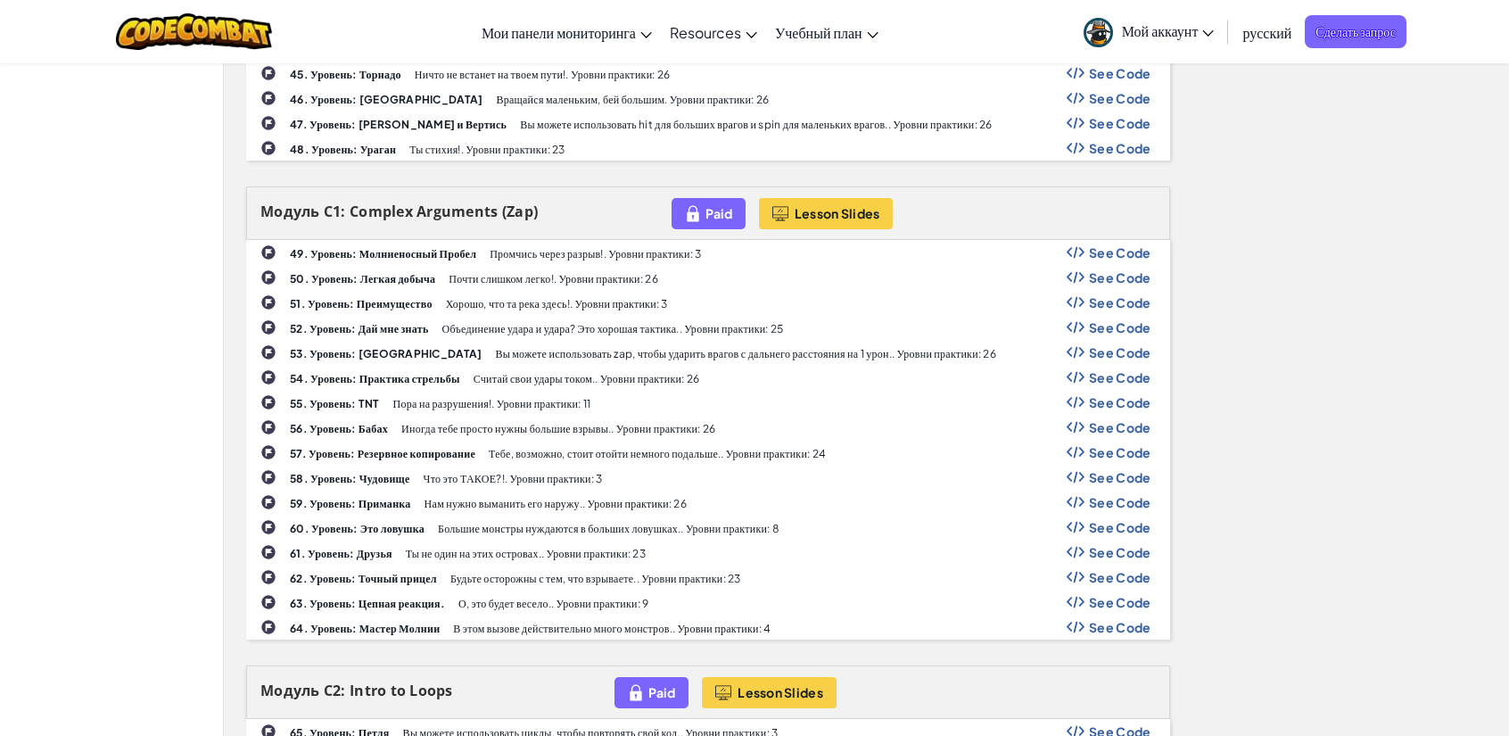
scroll to position [3924, 0]
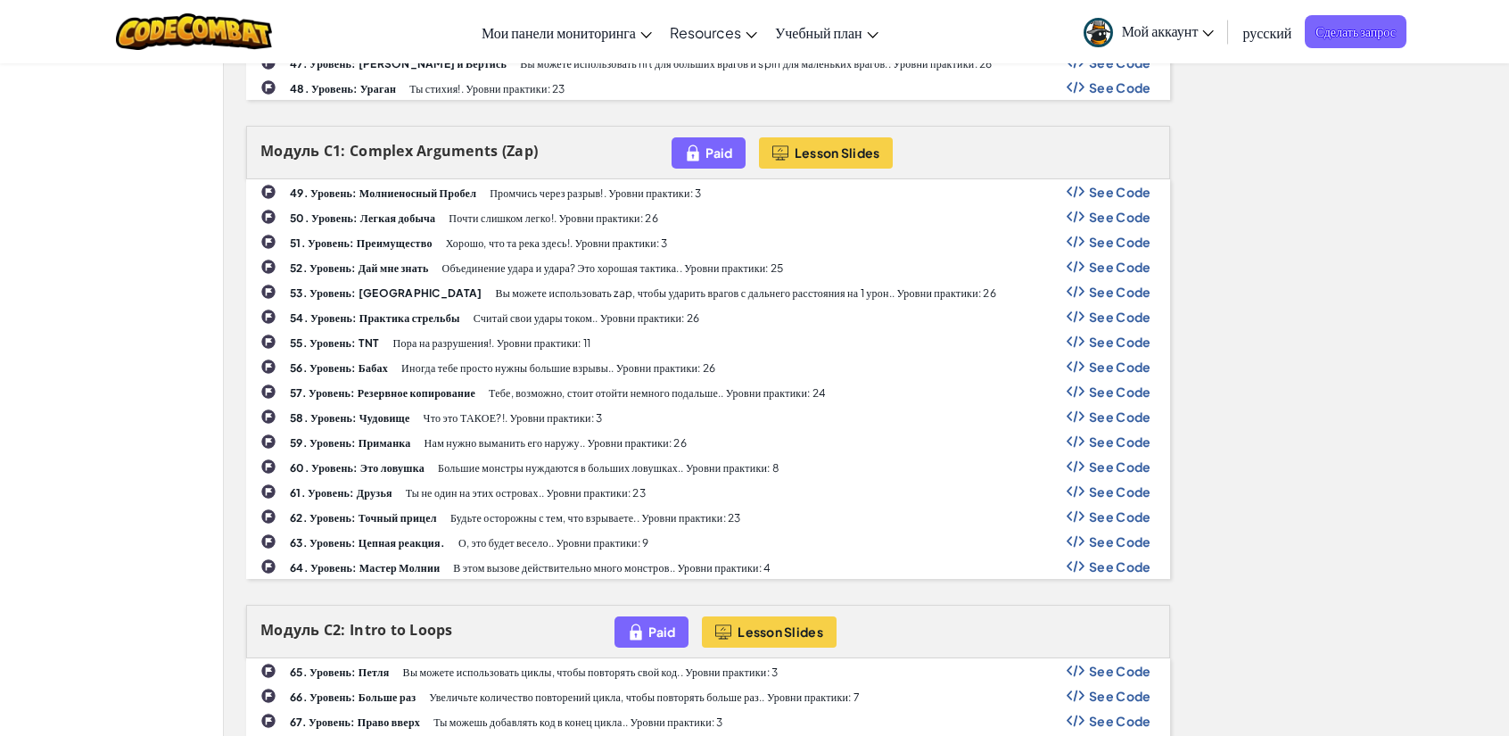
click at [458, 459] on span "See Code" at bounding box center [1120, 466] width 62 height 14
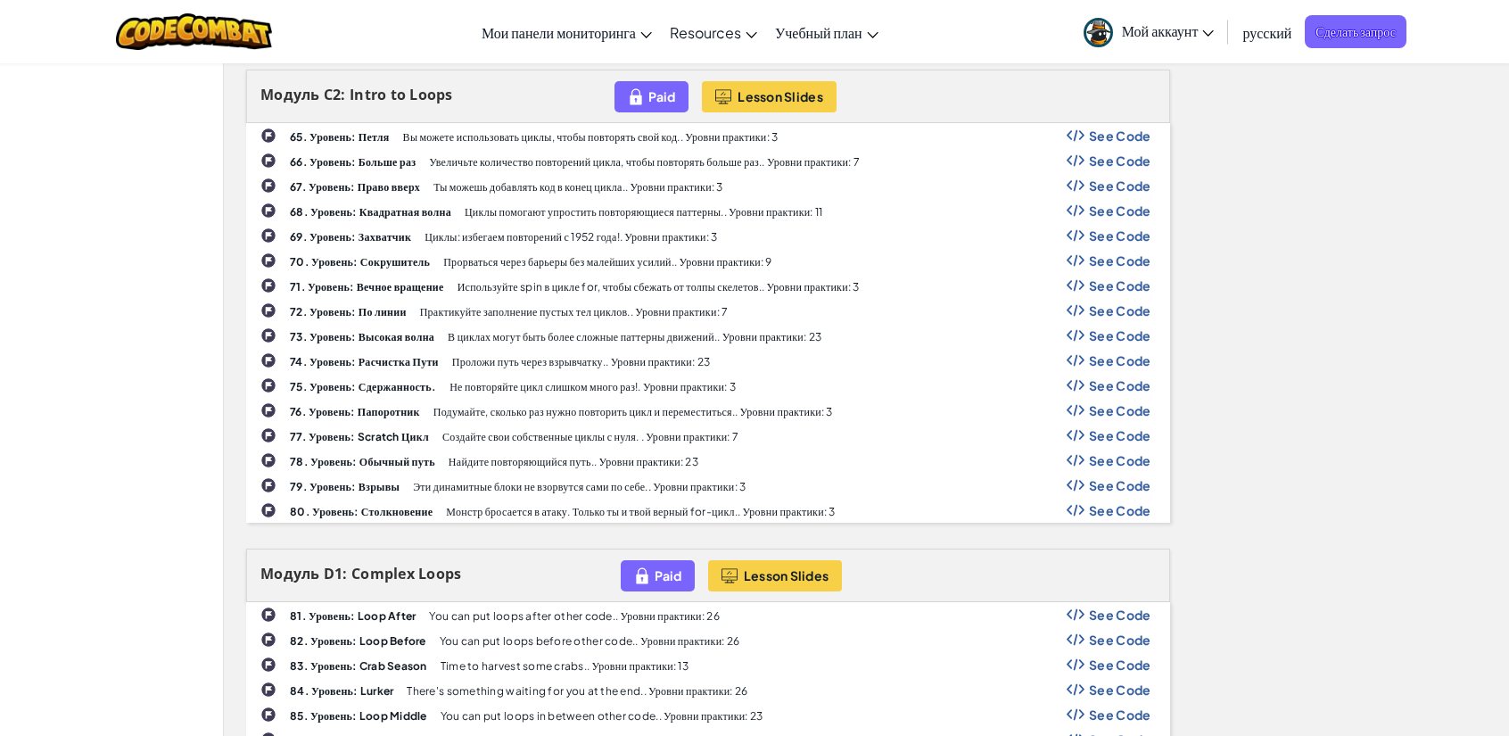
scroll to position [4906, 0]
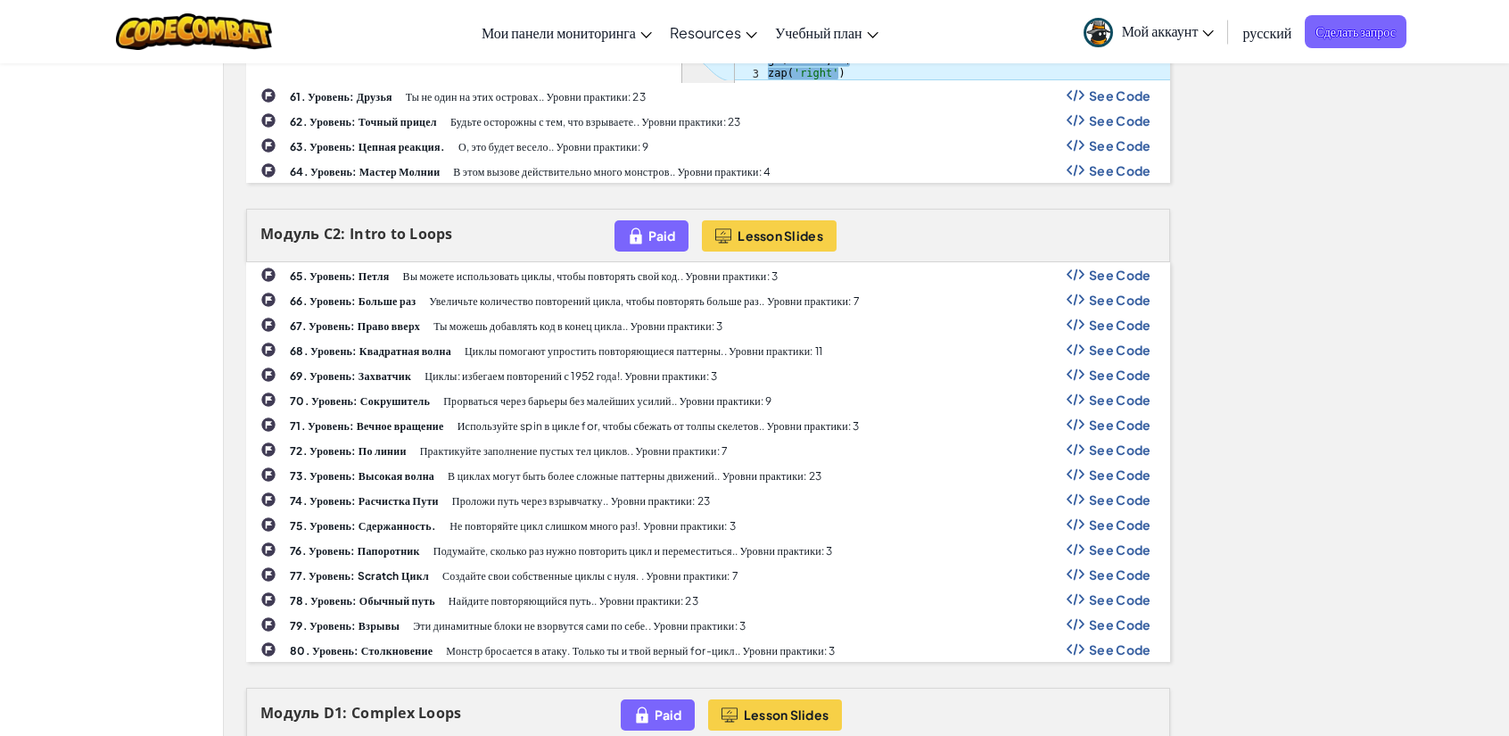
click at [458, 268] on span "See Code" at bounding box center [1120, 275] width 62 height 14
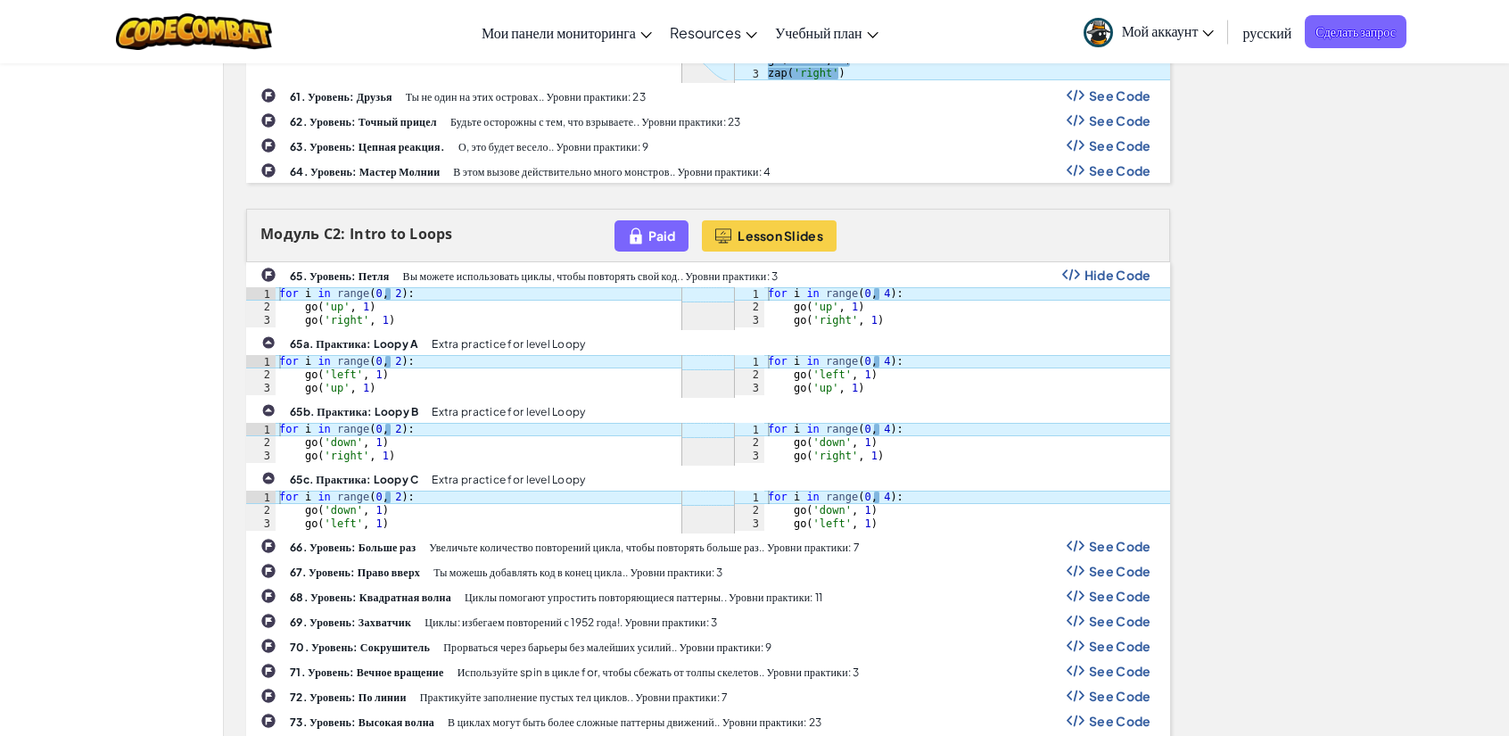
click at [458, 268] on span "Hide Code" at bounding box center [1118, 275] width 67 height 14
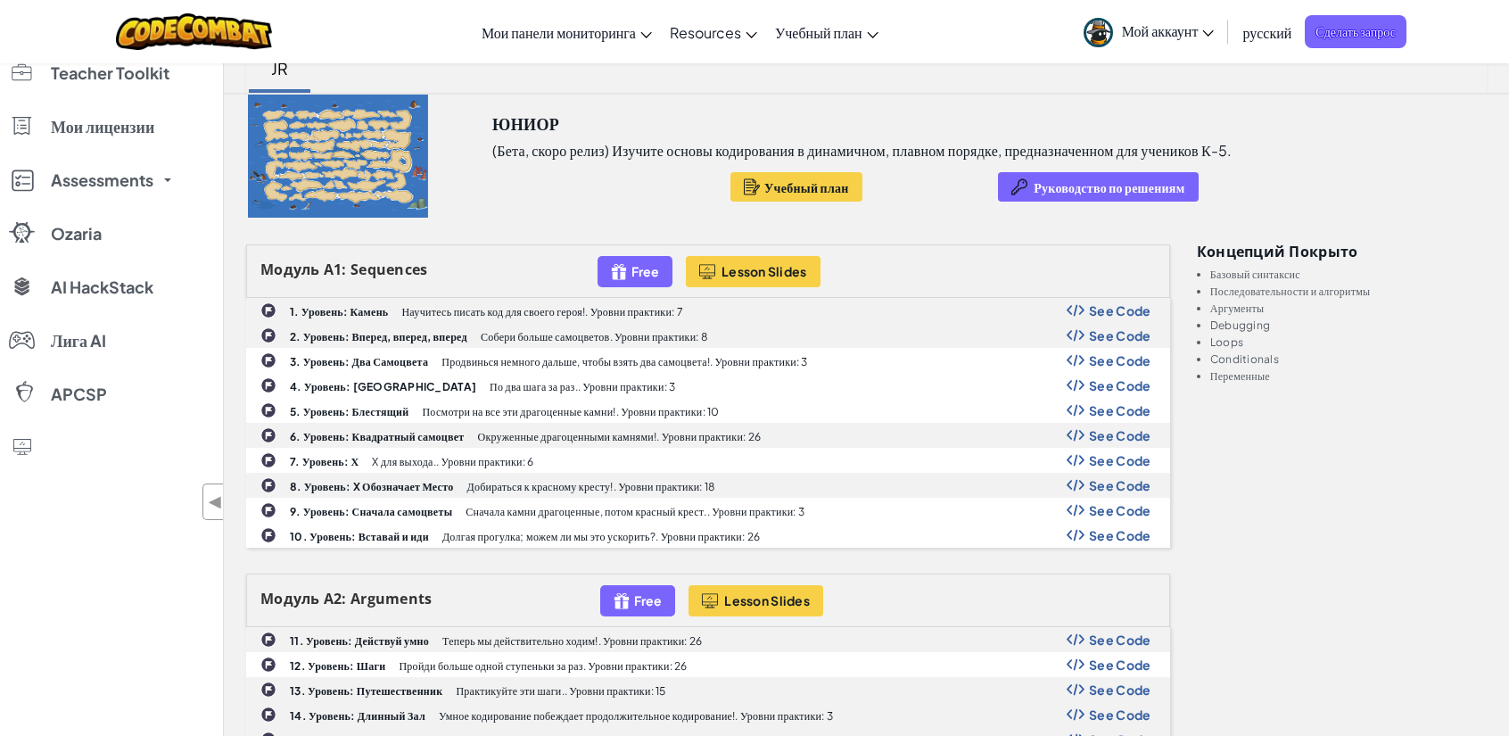
scroll to position [0, 0]
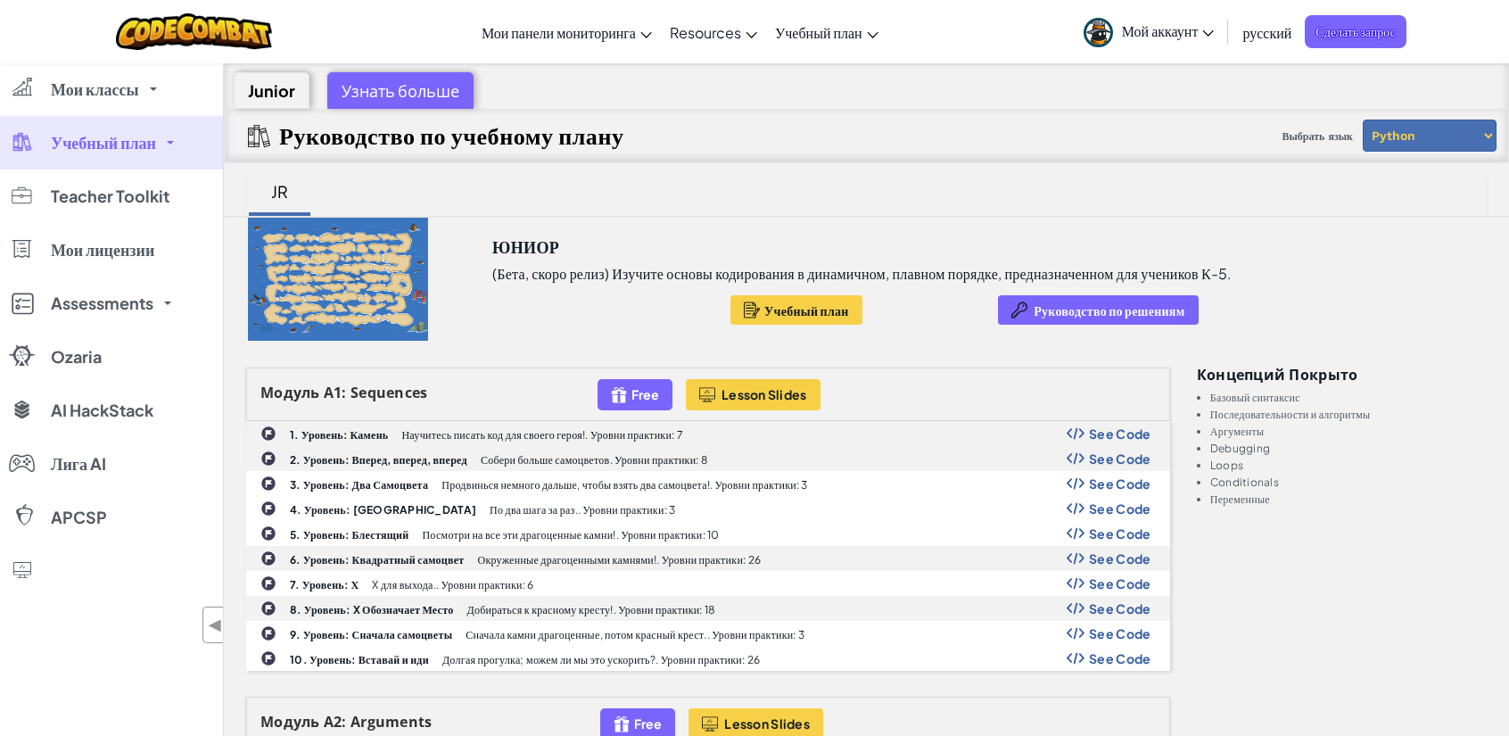
click at [458, 132] on select "Python JavaScript" at bounding box center [1430, 136] width 134 height 32
select select "javascript"
click at [458, 120] on select "Python JavaScript" at bounding box center [1430, 136] width 134 height 32
click at [458, 230] on div "Юниор (Бета, скоро релиз) Изучите основы кодирования в динамичном, плавном поря…" at bounding box center [866, 279] width 1285 height 123
click at [458, 243] on div "Юниор (Бета, скоро релиз) Изучите основы кодирования в динамичном, плавном поря…" at bounding box center [866, 279] width 1285 height 123
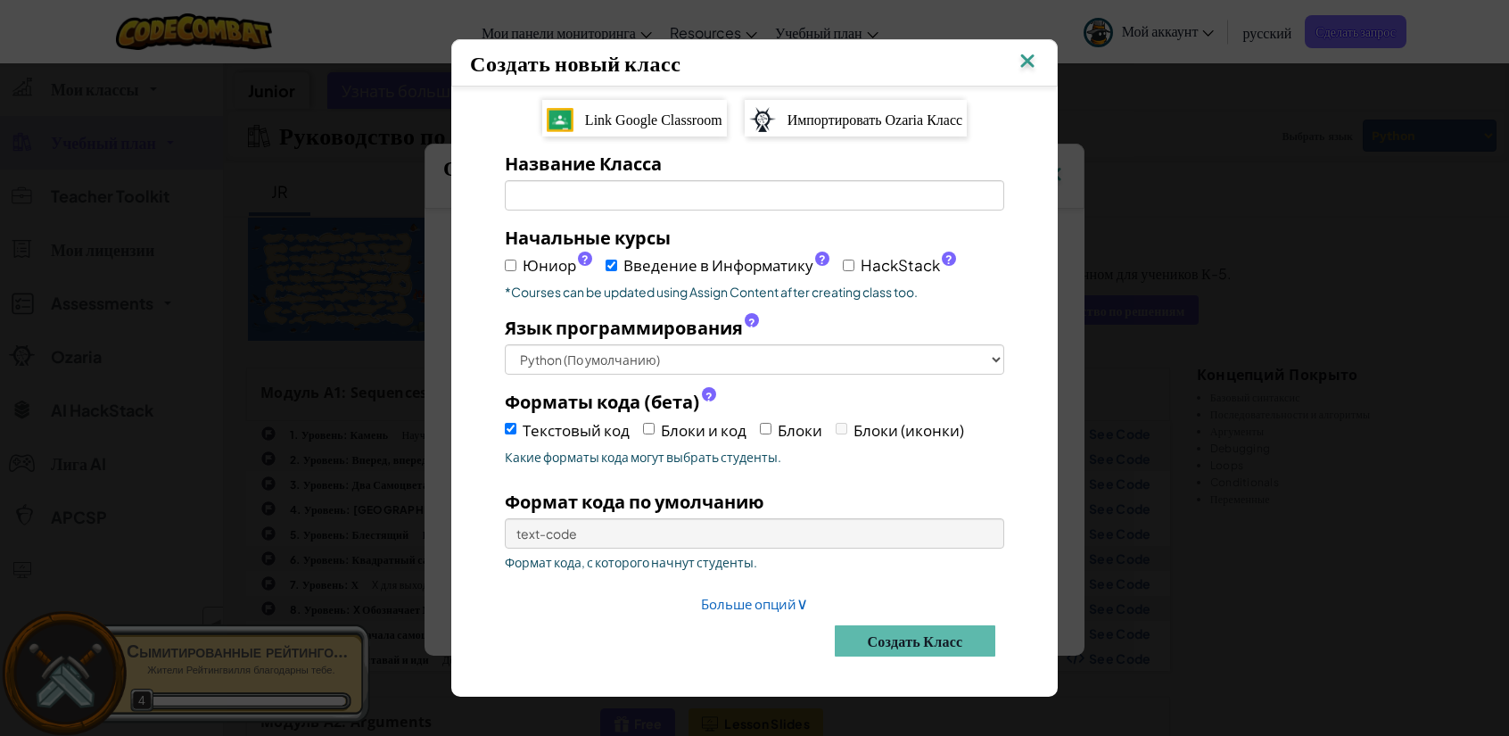
click at [1043, 162] on img at bounding box center [1054, 175] width 23 height 27
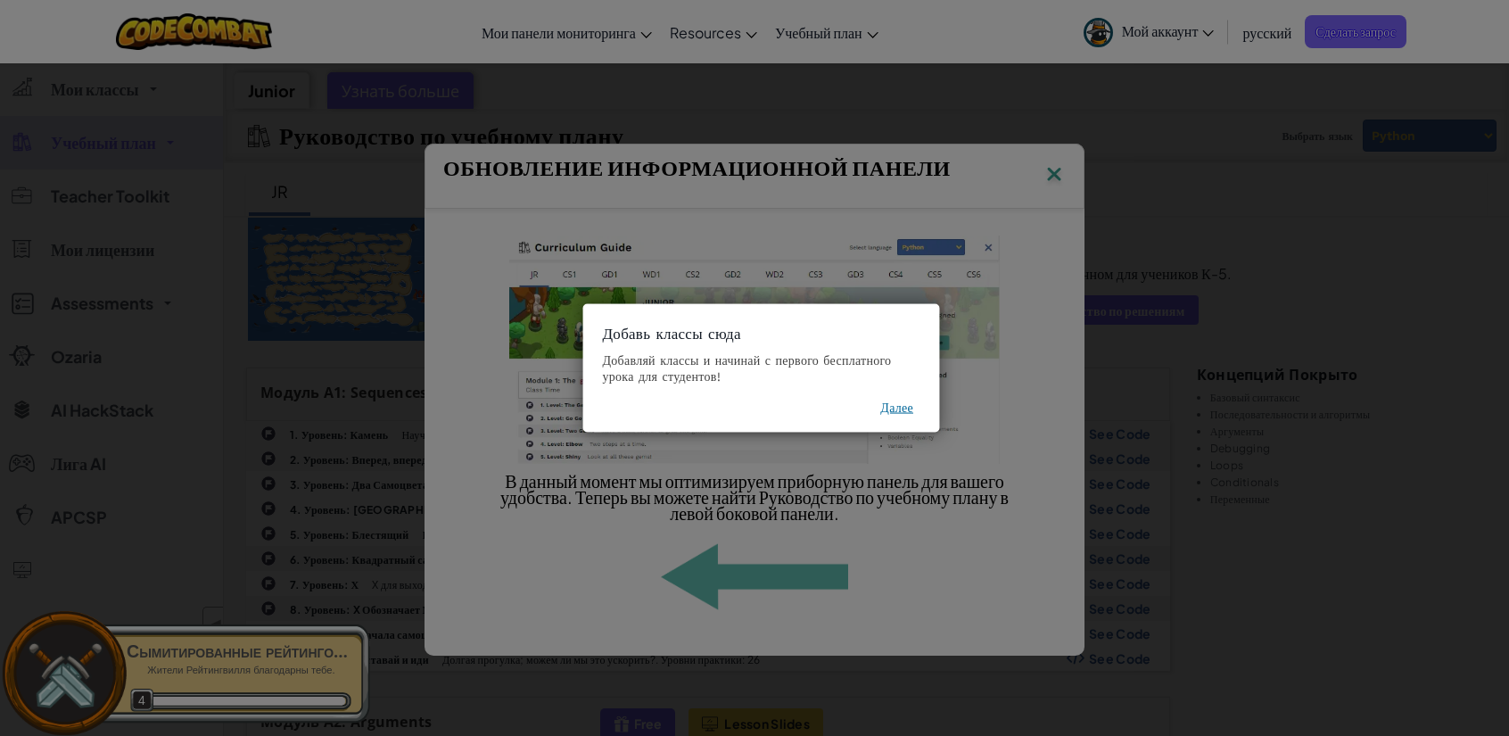
click at [1027, 63] on img at bounding box center [1027, 62] width 23 height 27
click at [904, 407] on button "Далее" at bounding box center [896, 408] width 33 height 18
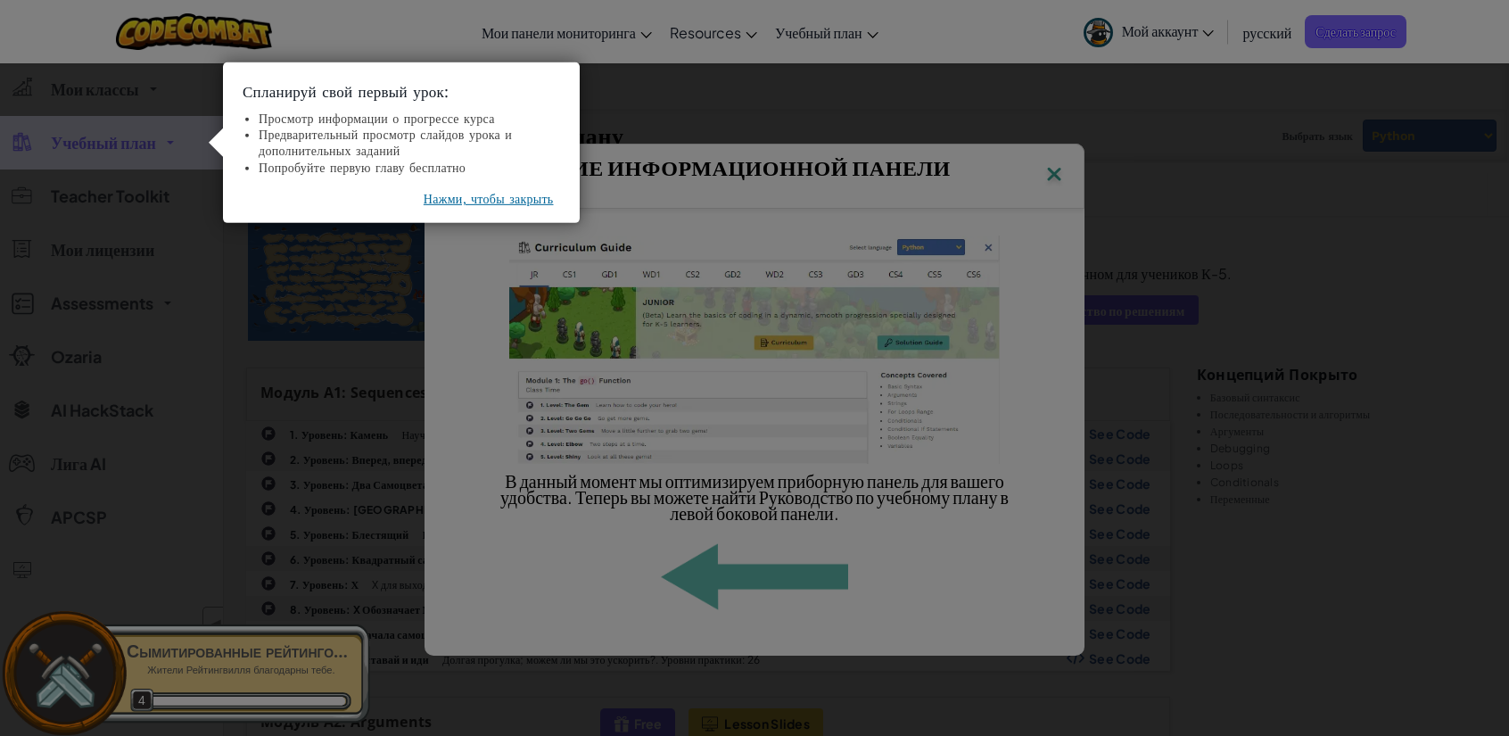
click at [1047, 181] on icon at bounding box center [761, 368] width 1523 height 736
click at [473, 202] on button "Нажми, чтобы закрыть" at bounding box center [489, 199] width 130 height 18
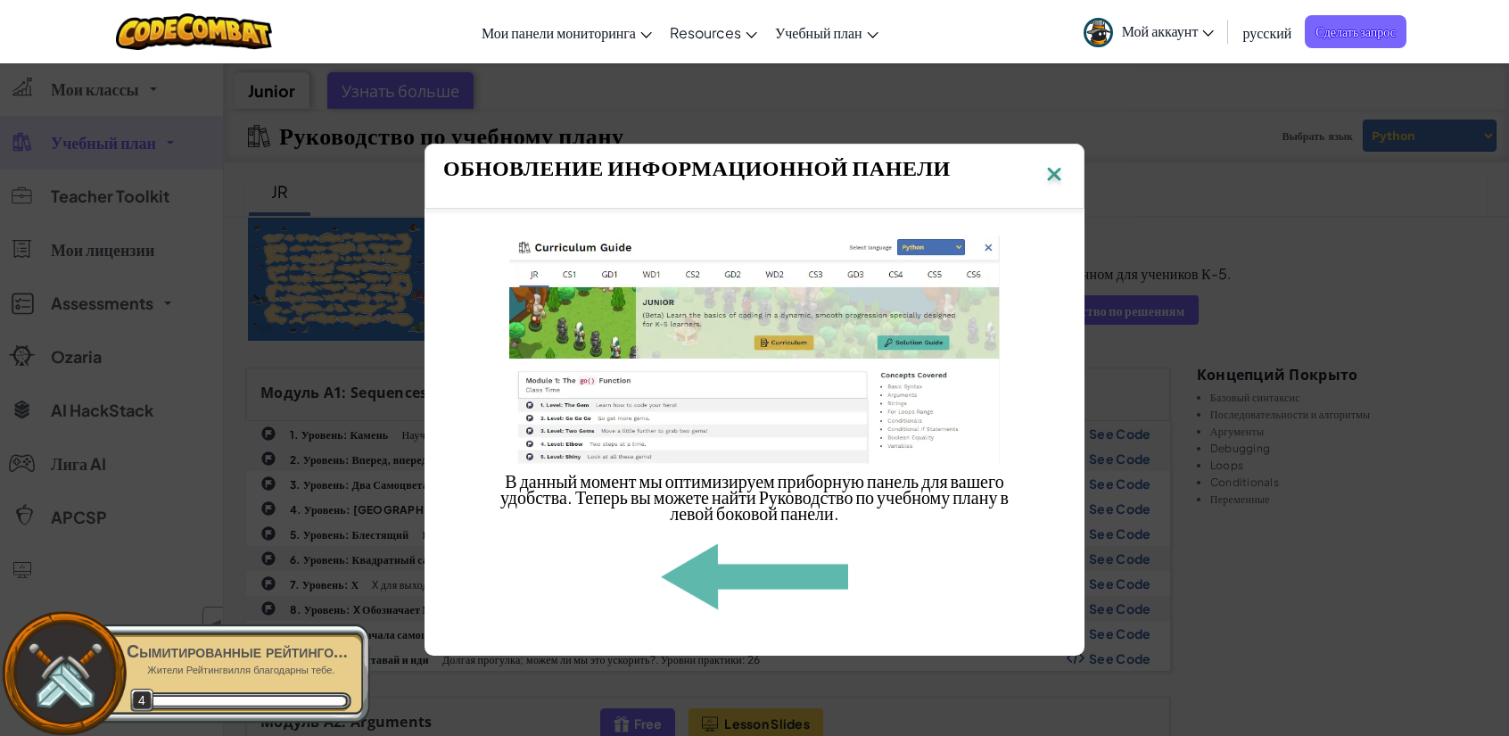
click at [1064, 181] on img at bounding box center [1054, 175] width 23 height 27
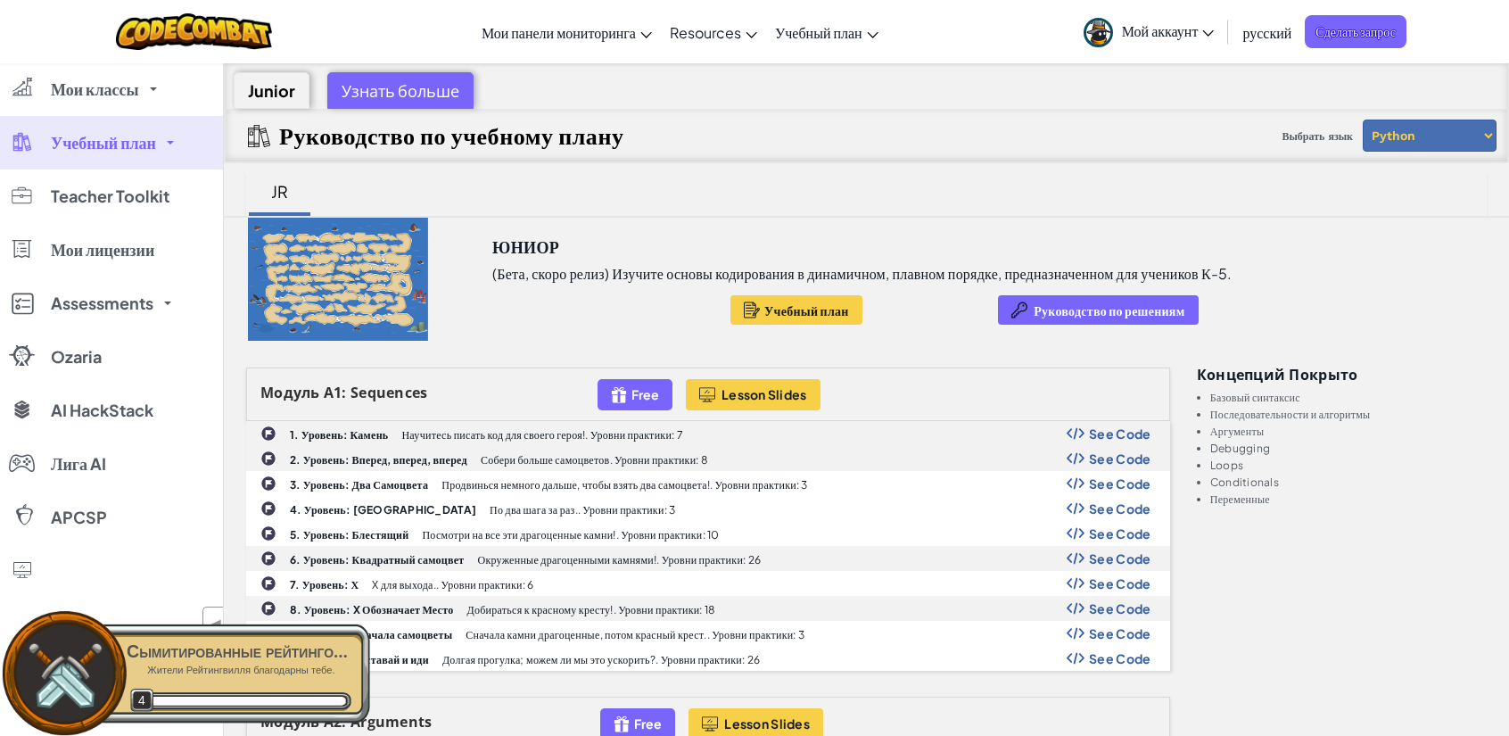
click at [1051, 169] on img at bounding box center [1054, 175] width 23 height 27
click at [1422, 136] on select "Python JavaScript" at bounding box center [1430, 136] width 134 height 32
select select "javascript"
click at [1363, 120] on select "Python JavaScript" at bounding box center [1430, 136] width 134 height 32
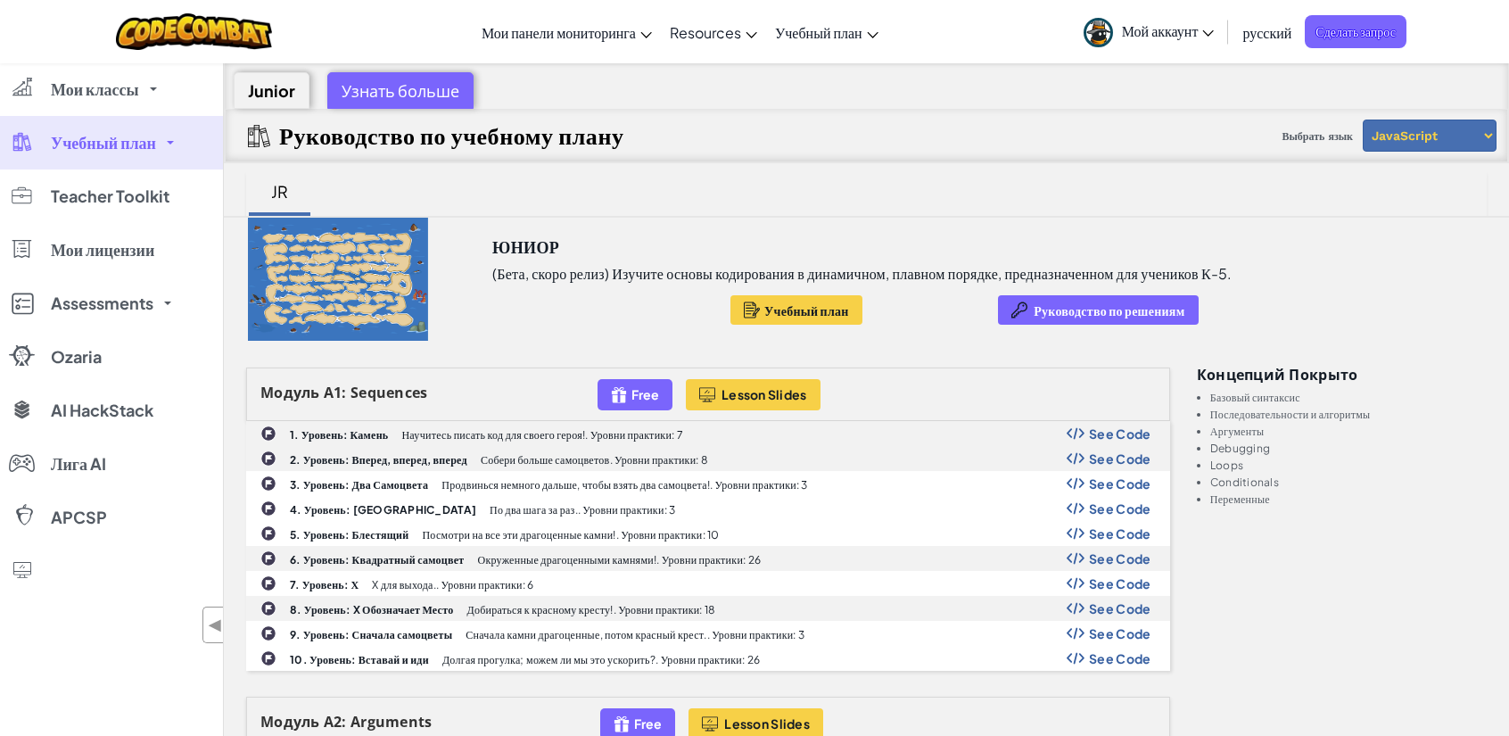
click at [382, 88] on div "Узнать больше" at bounding box center [400, 90] width 146 height 37
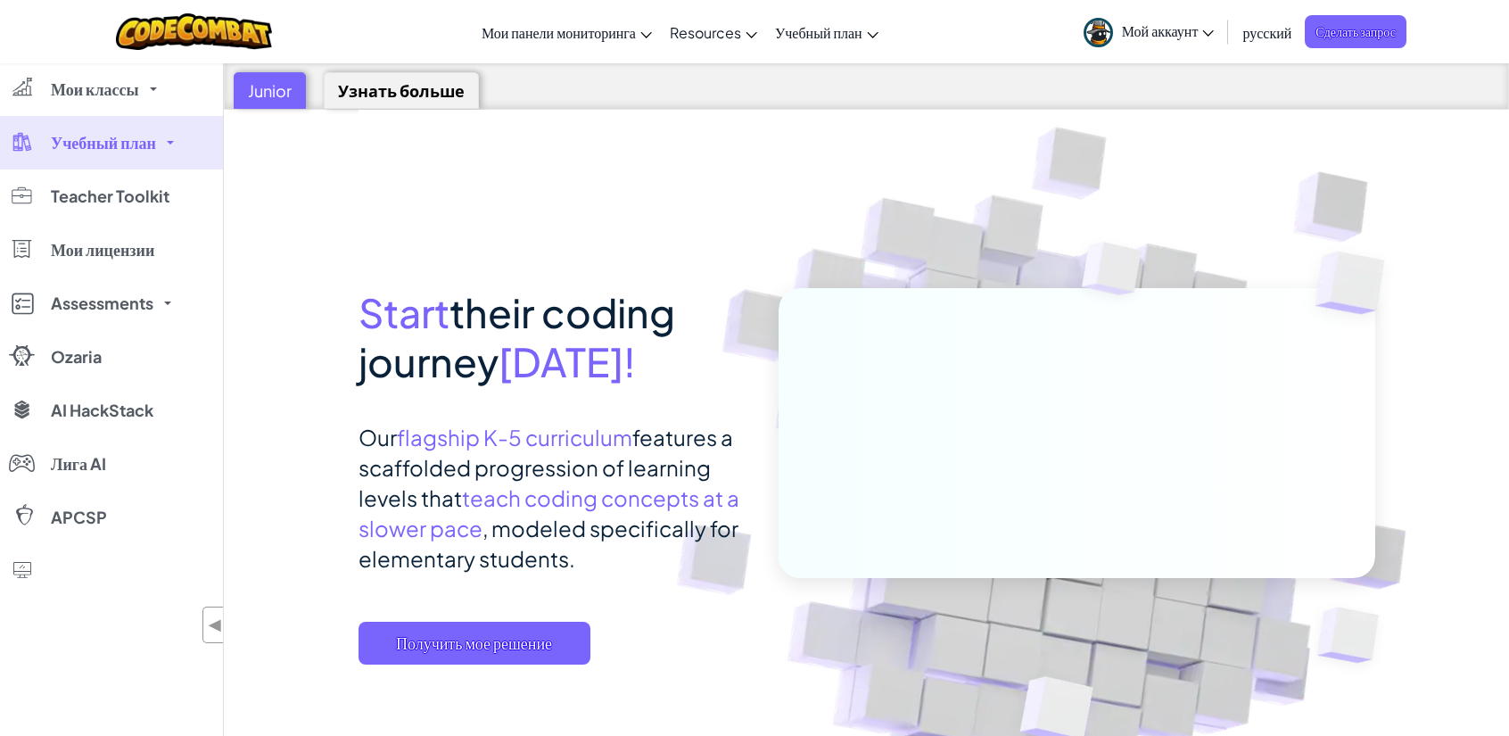
click at [264, 94] on div "Junior" at bounding box center [270, 90] width 72 height 37
select select "javascript"
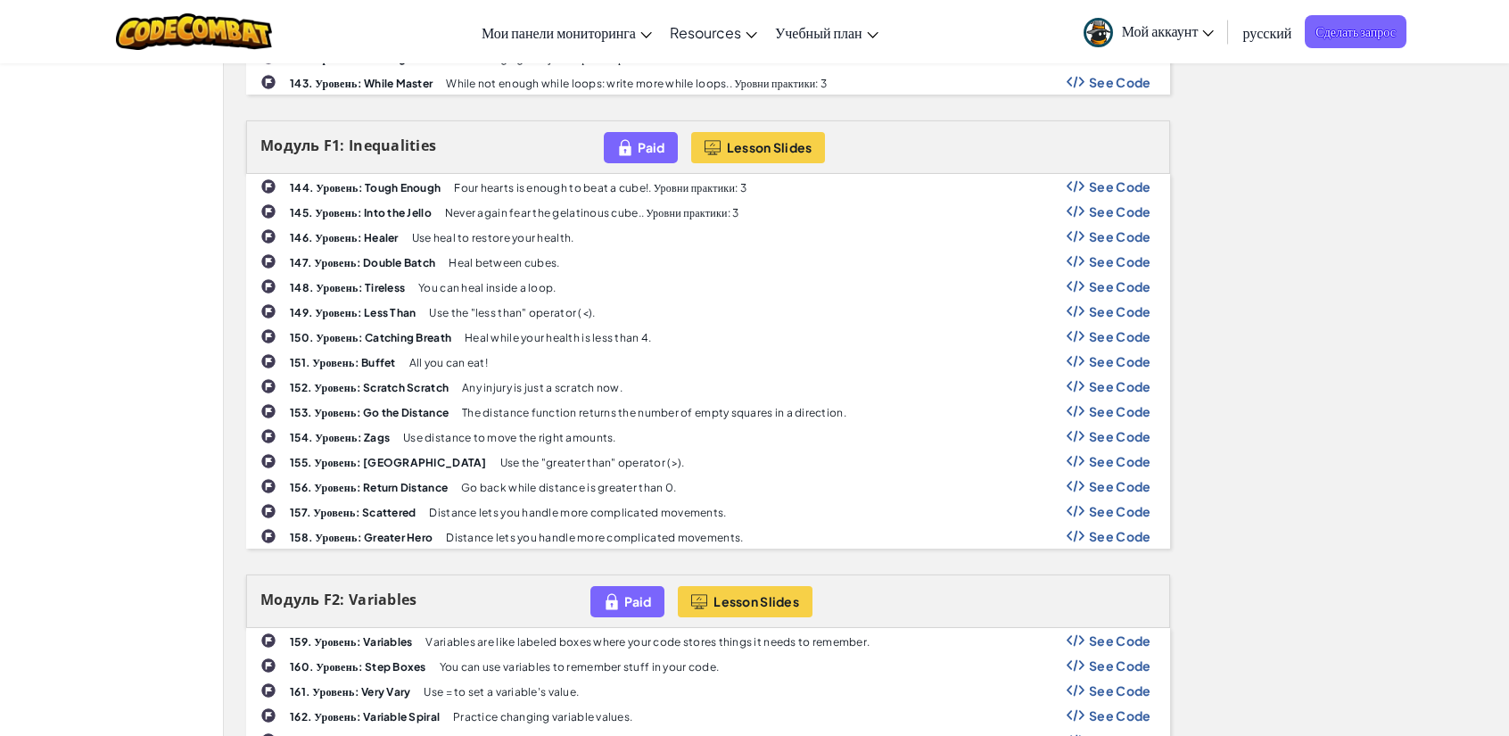
scroll to position [4549, 0]
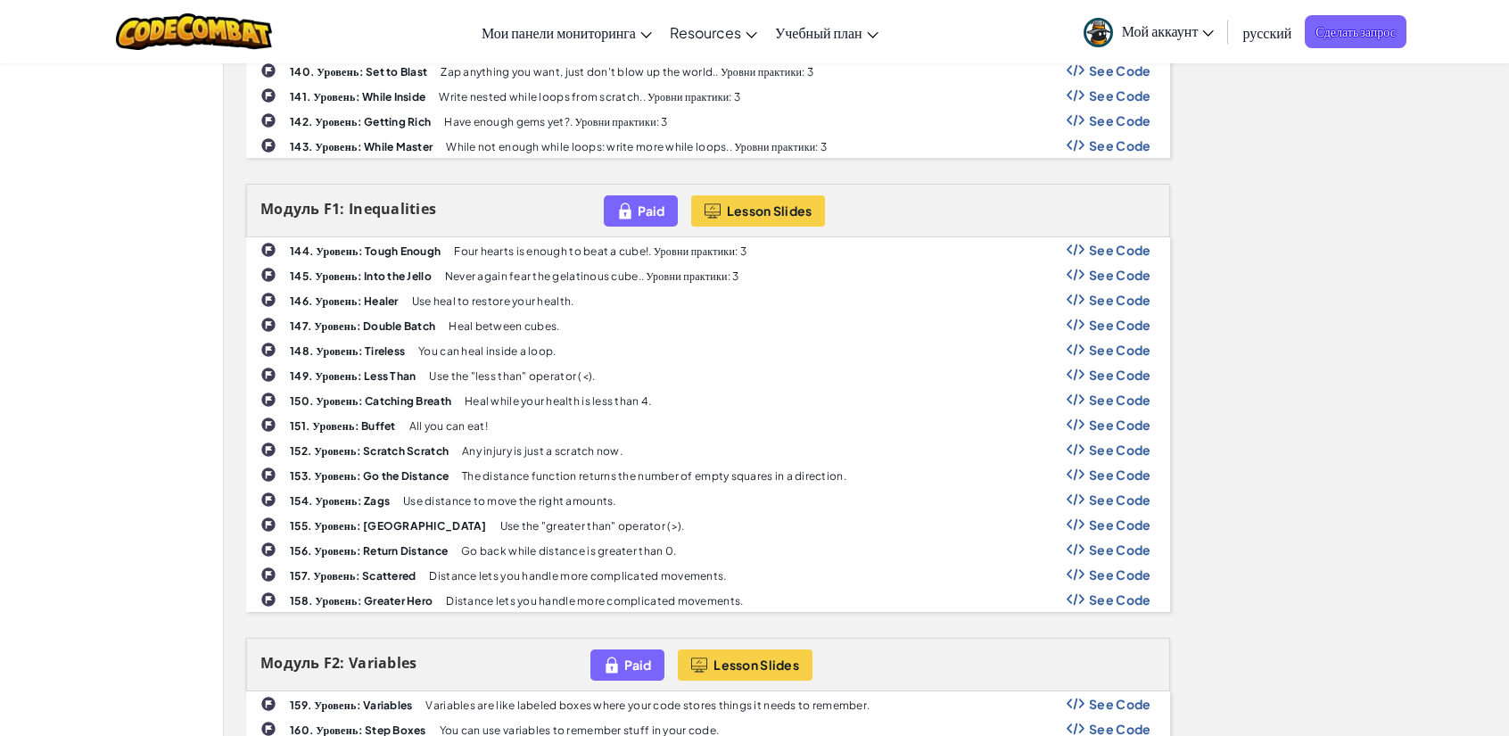
click at [1096, 293] on span "See Code" at bounding box center [1120, 300] width 62 height 14
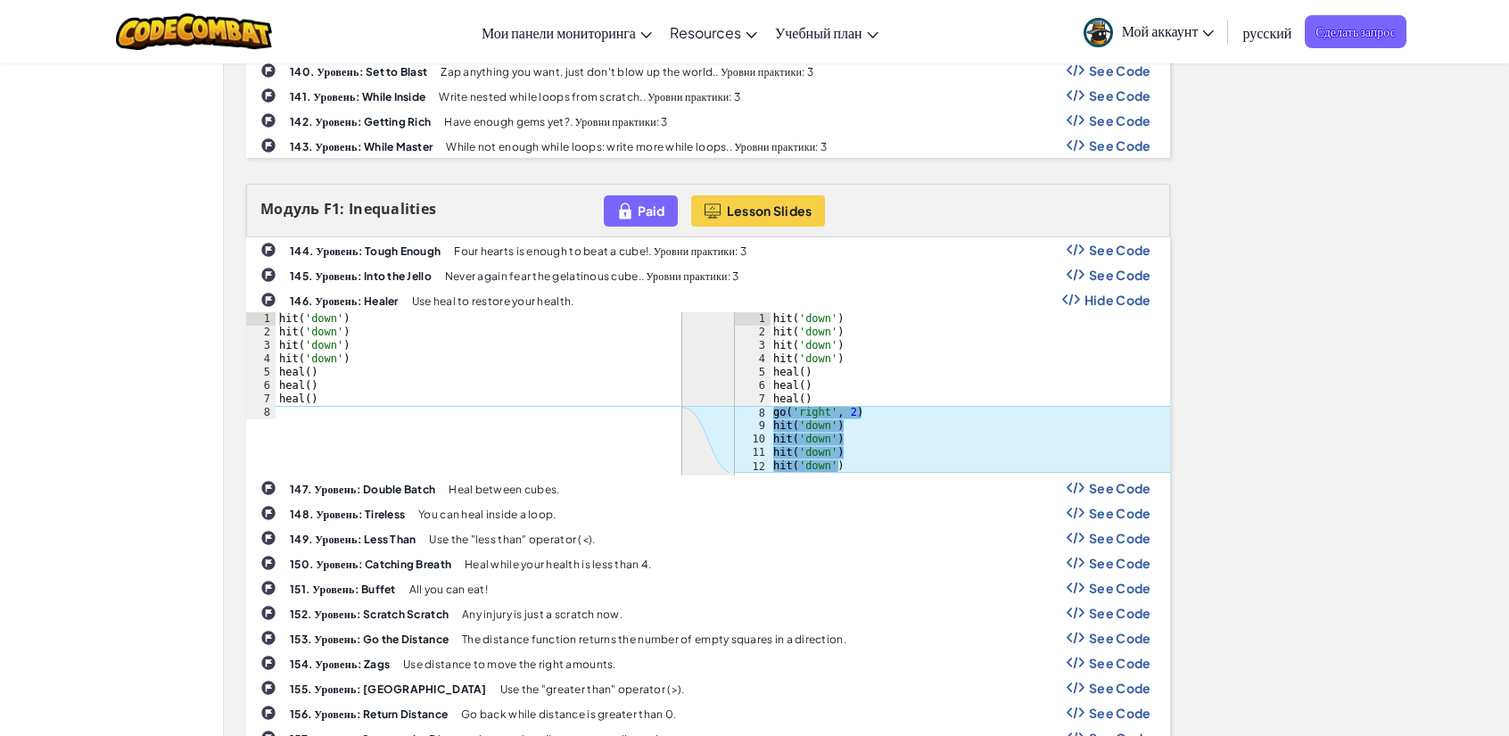
click at [1096, 293] on span "Hide Code" at bounding box center [1118, 300] width 67 height 14
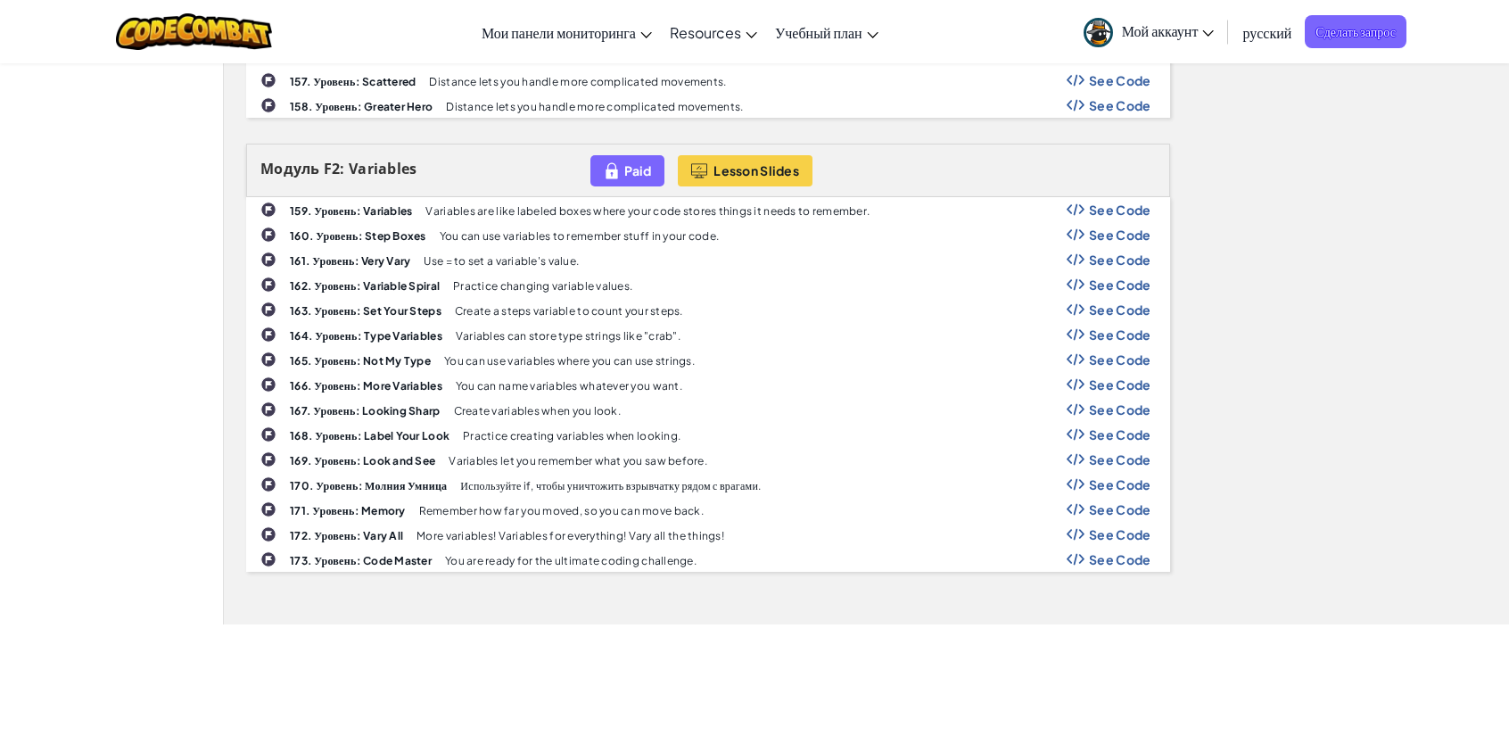
scroll to position [4995, 0]
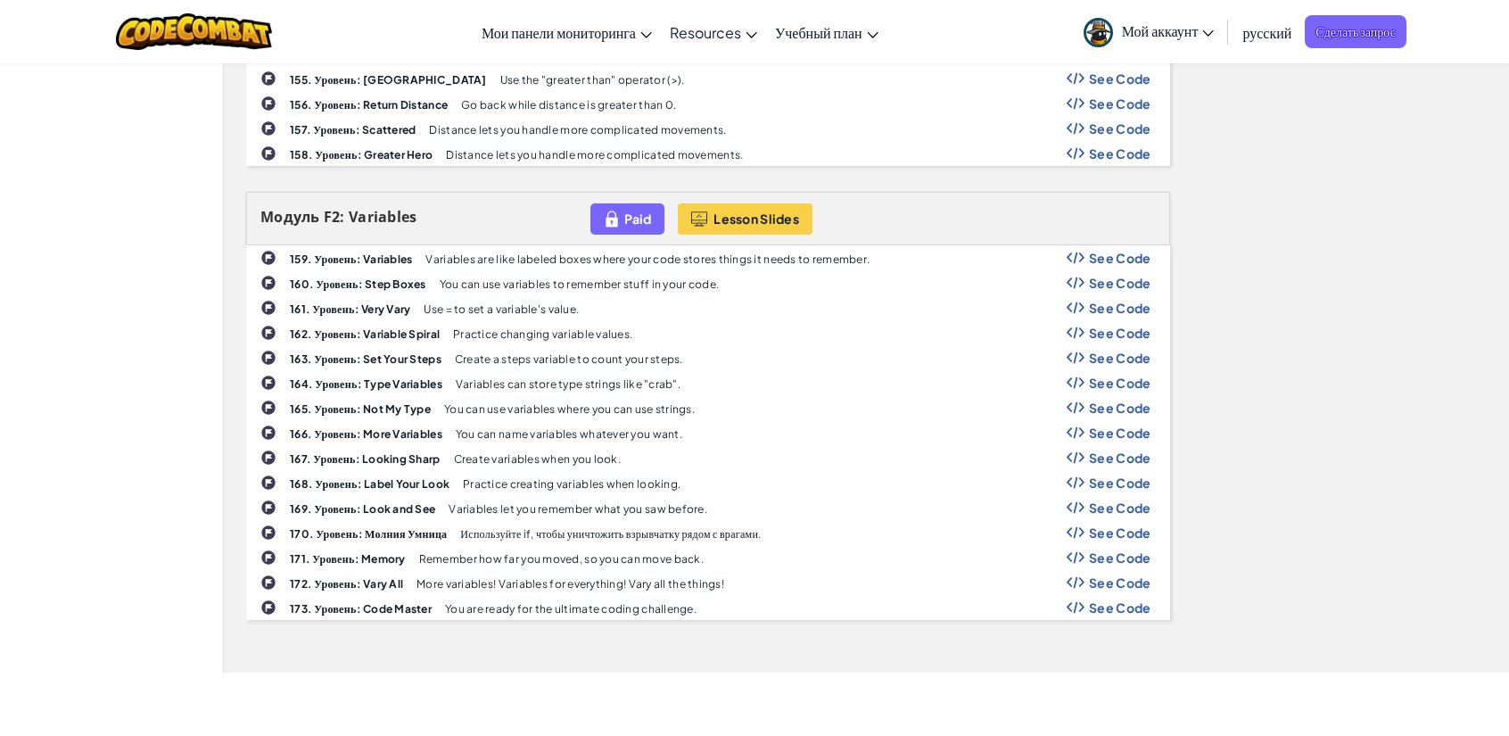
click at [1130, 600] on span "See Code" at bounding box center [1120, 607] width 62 height 14
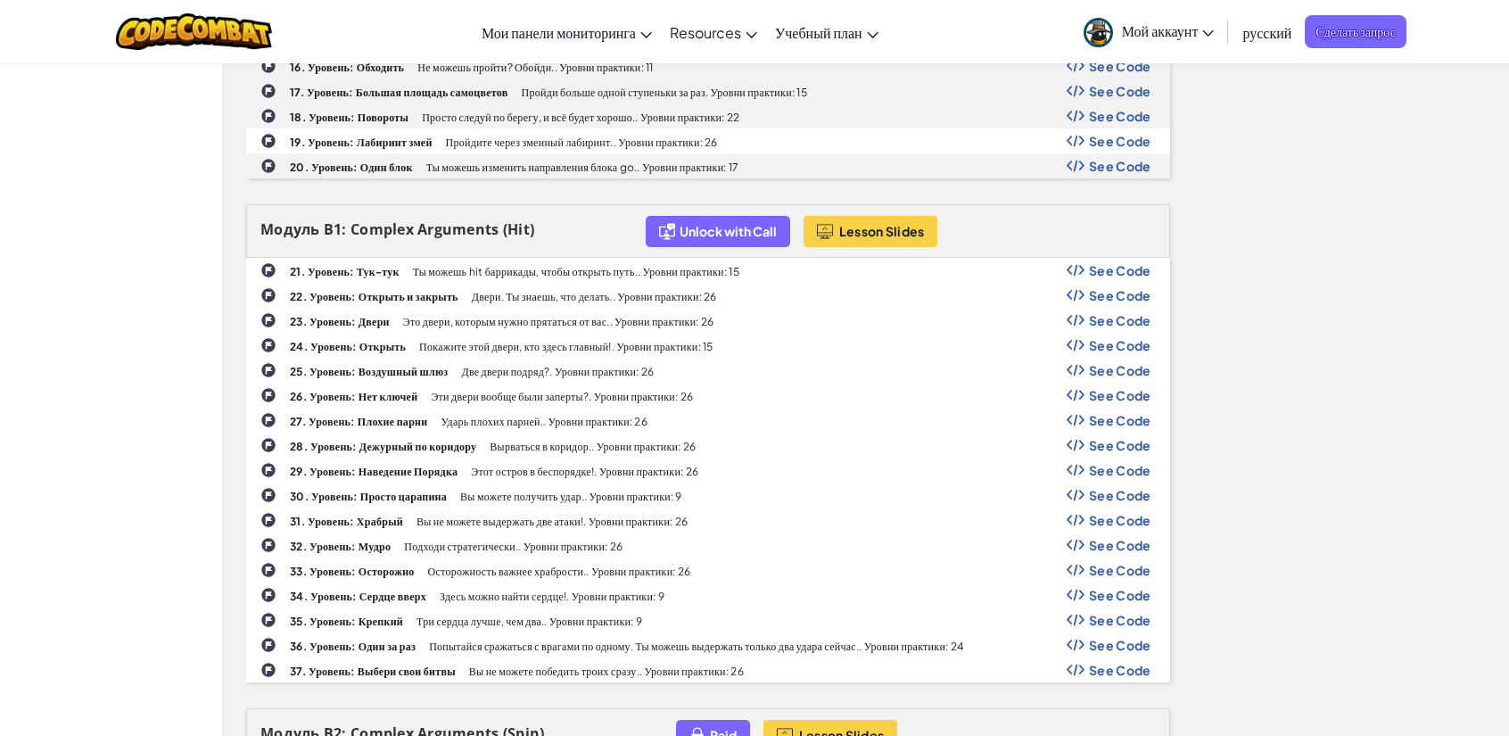
scroll to position [1159, 0]
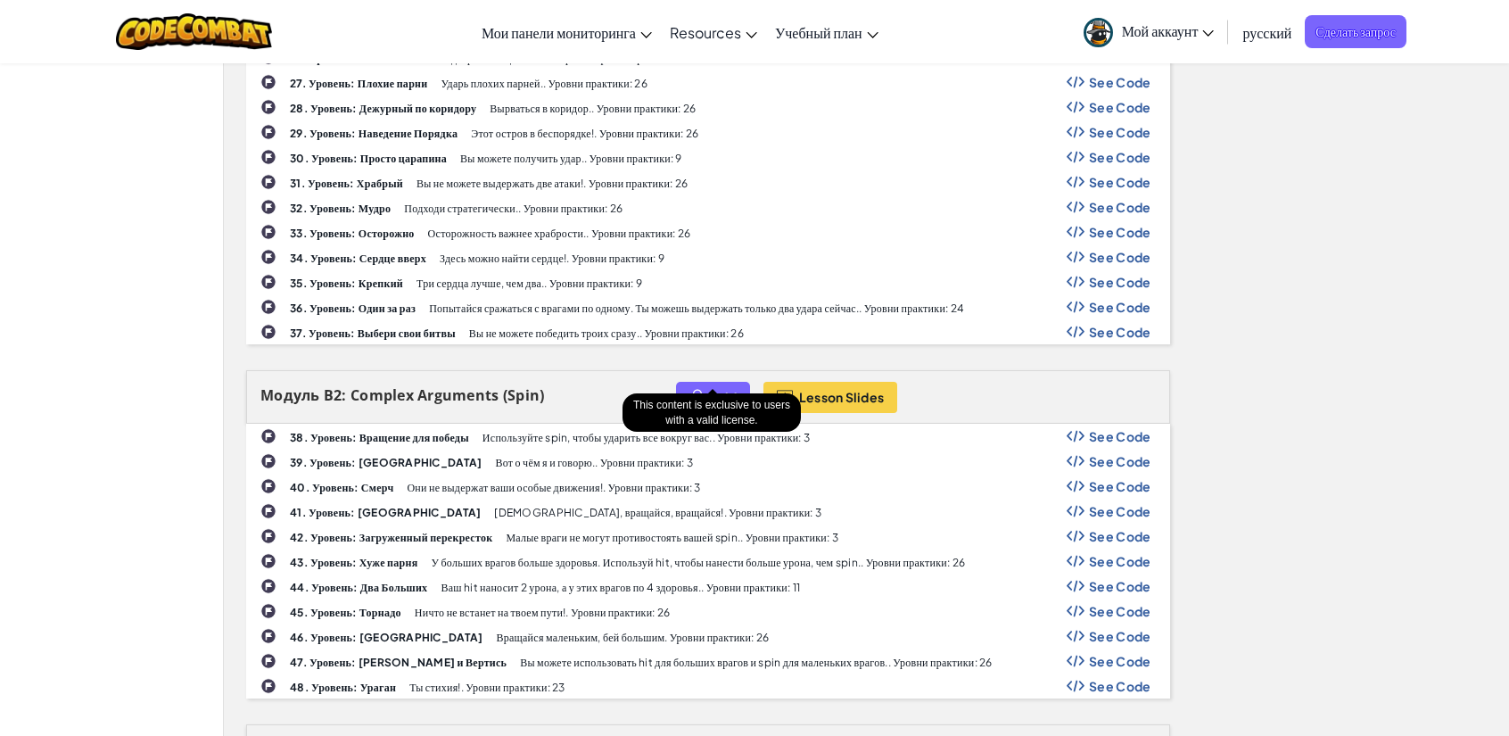
click at [708, 382] on div "Paid" at bounding box center [713, 397] width 74 height 31
click at [702, 387] on img at bounding box center [697, 397] width 16 height 21
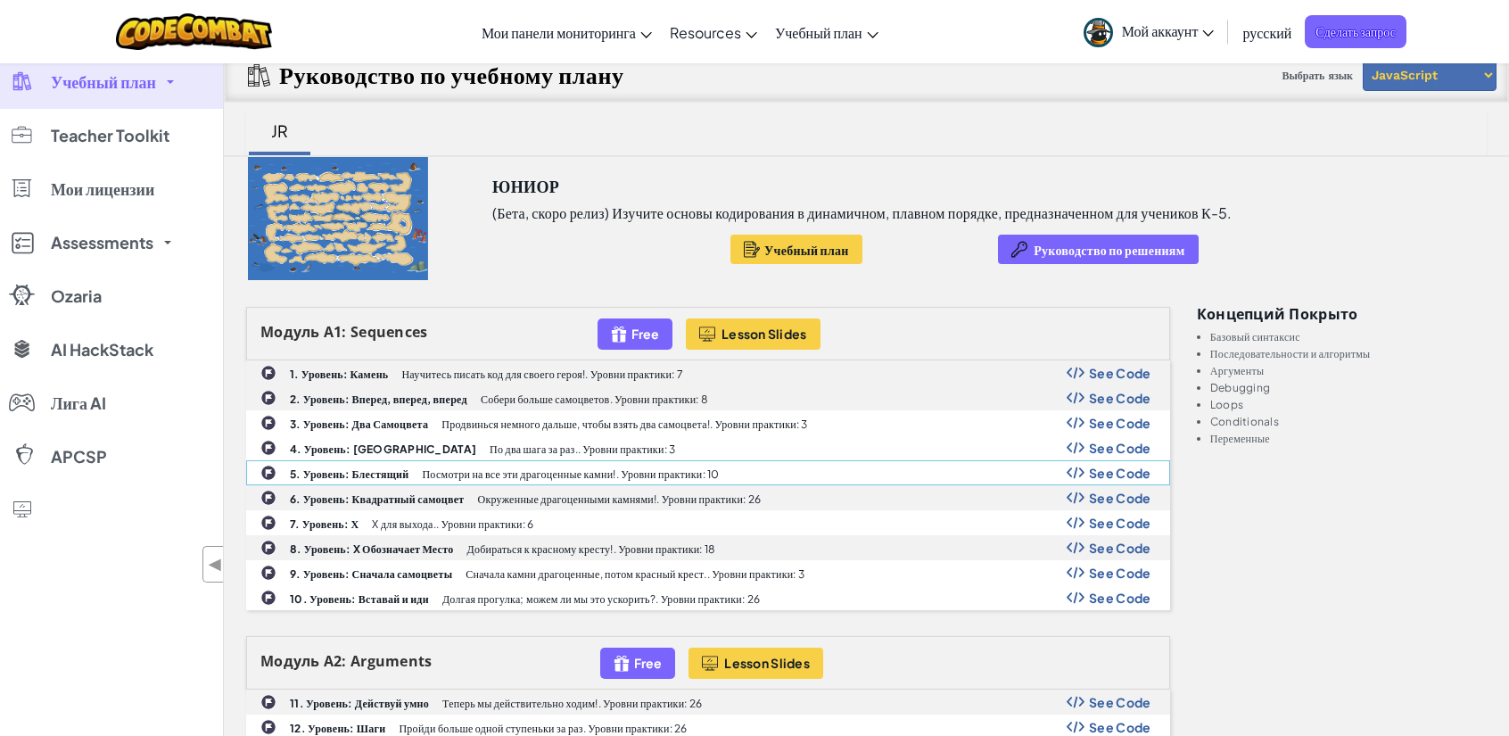
scroll to position [0, 0]
